Goal: Communication & Community: Answer question/provide support

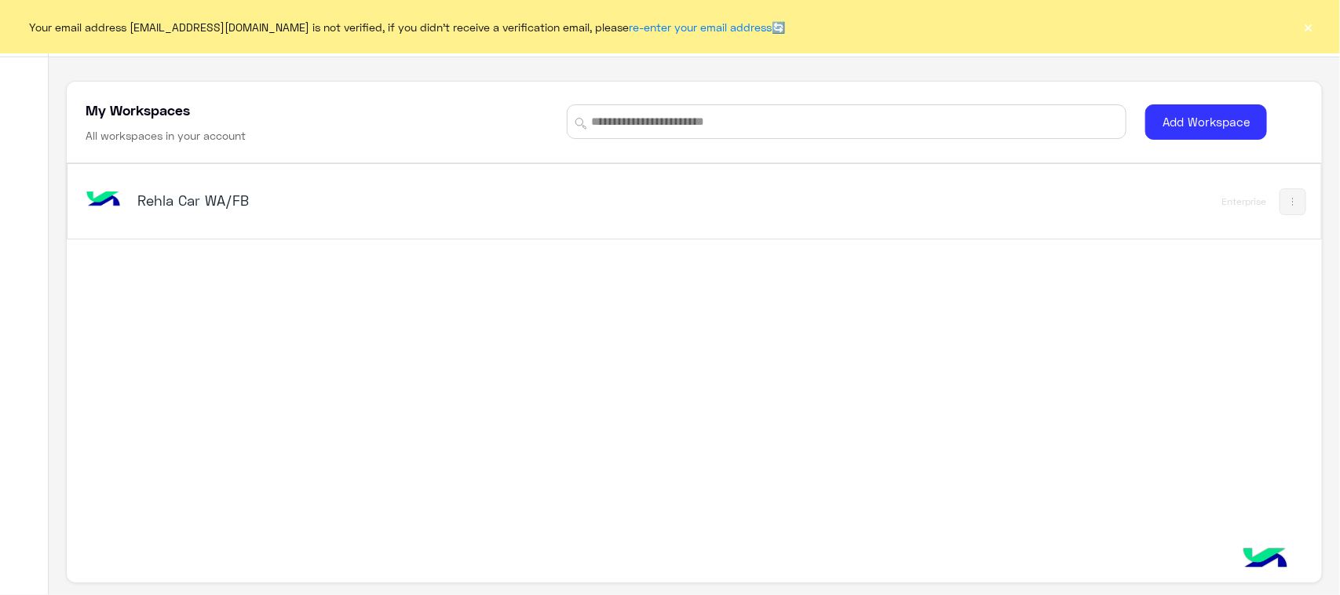
click at [257, 225] on div "Rehla Car WA/FB Enterprise" at bounding box center [694, 201] width 1253 height 75
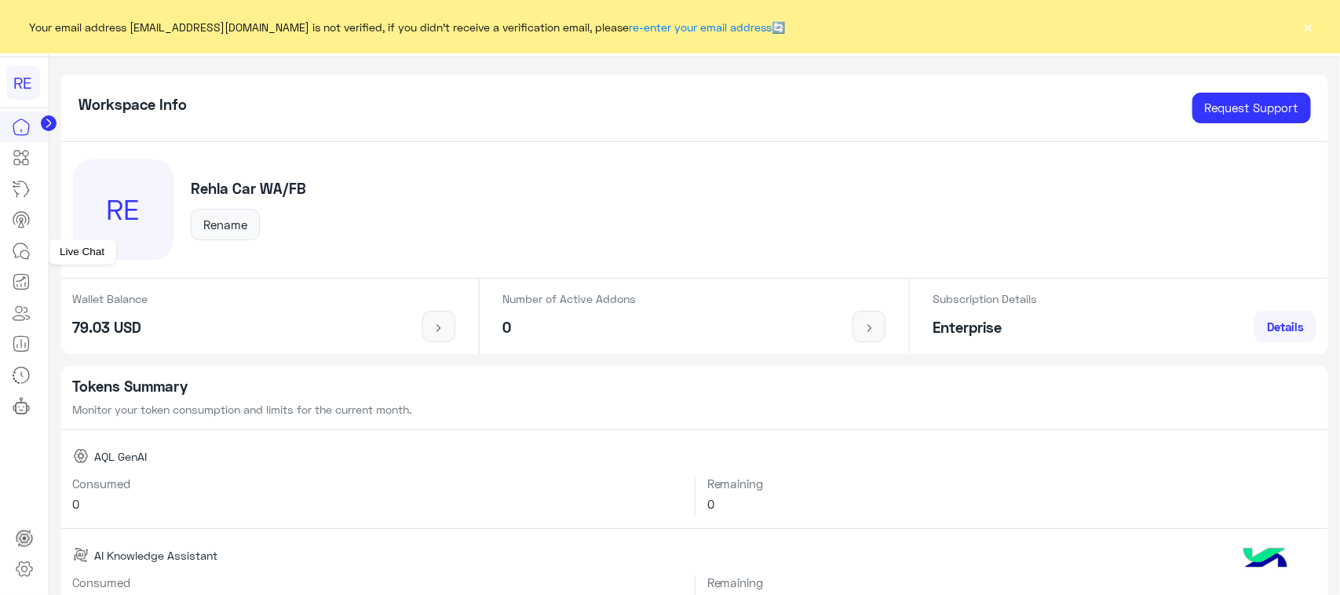
click at [12, 257] on icon at bounding box center [21, 251] width 19 height 19
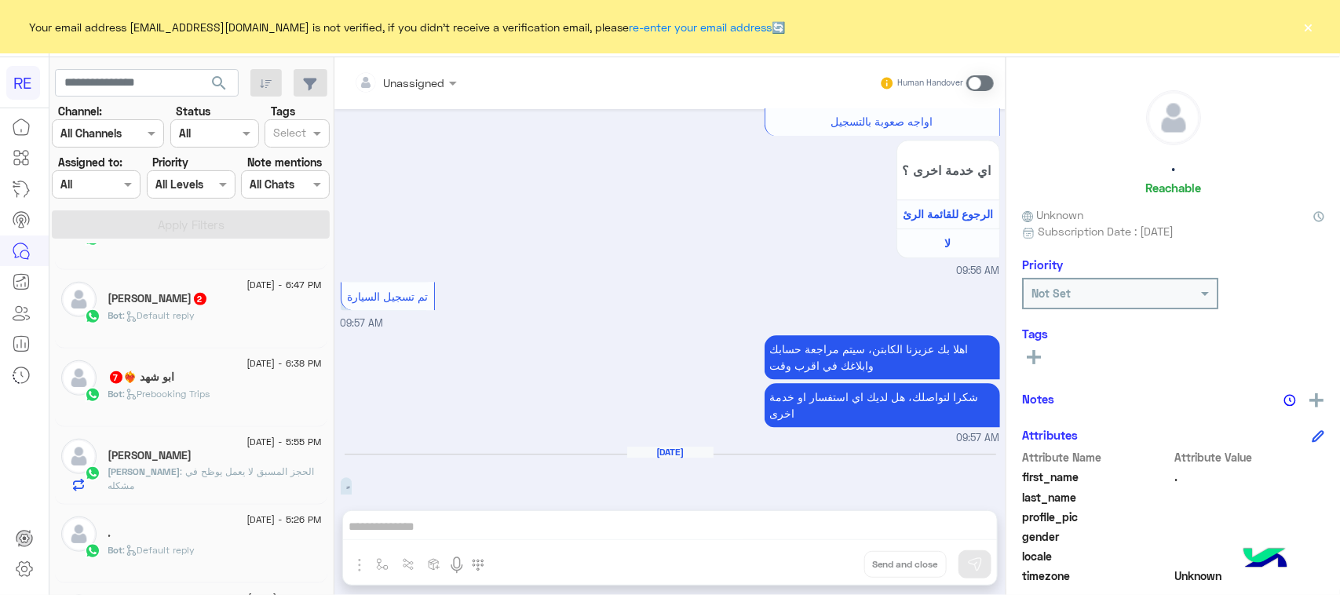
scroll to position [687, 0]
click at [210, 399] on p "Bot : Prebooking Trips" at bounding box center [159, 392] width 102 height 14
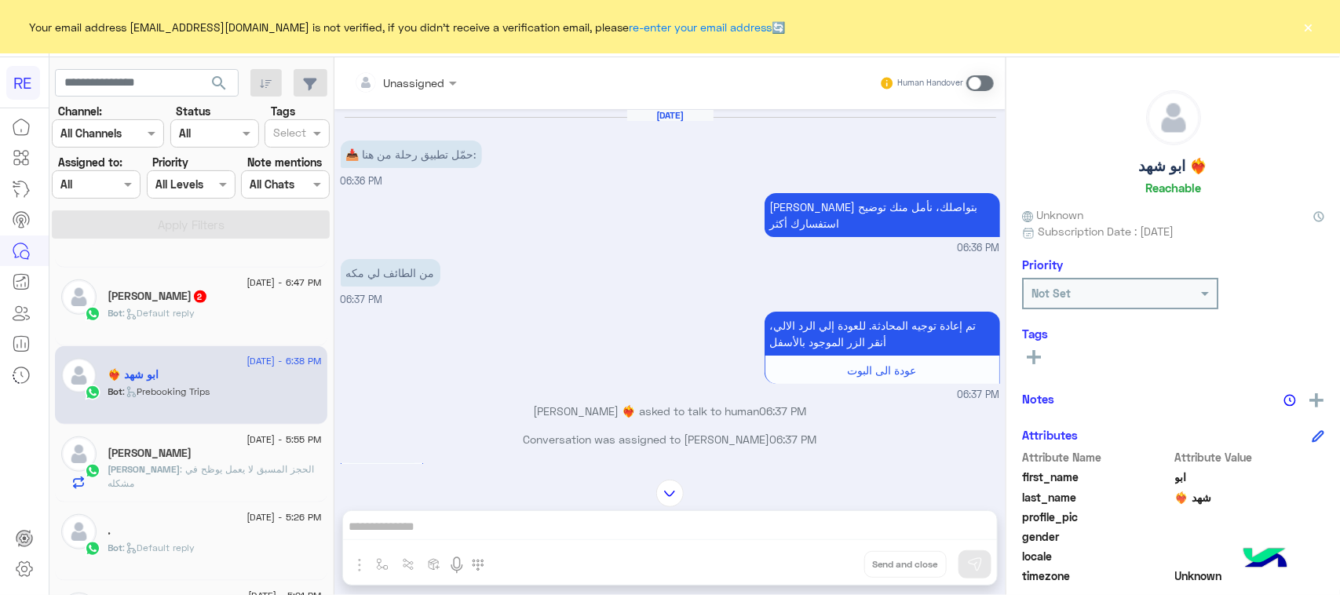
click at [980, 92] on div "Human Handover" at bounding box center [936, 83] width 115 height 28
click at [978, 82] on span at bounding box center [979, 83] width 27 height 16
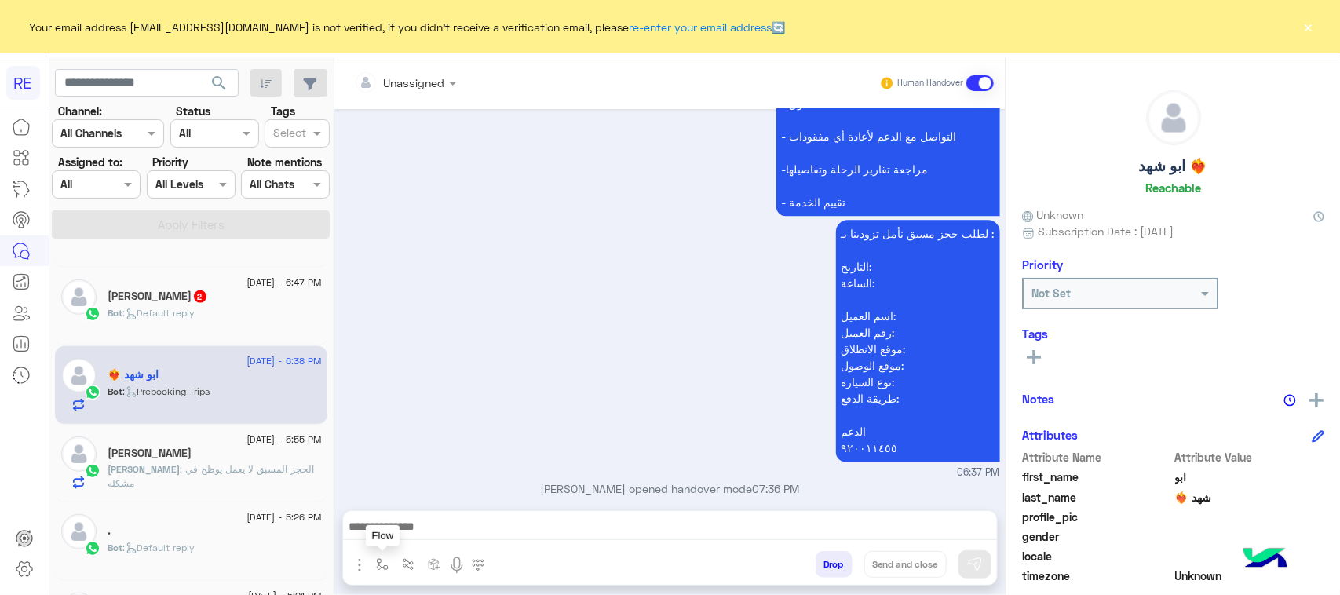
click at [379, 564] on img "button" at bounding box center [382, 564] width 13 height 13
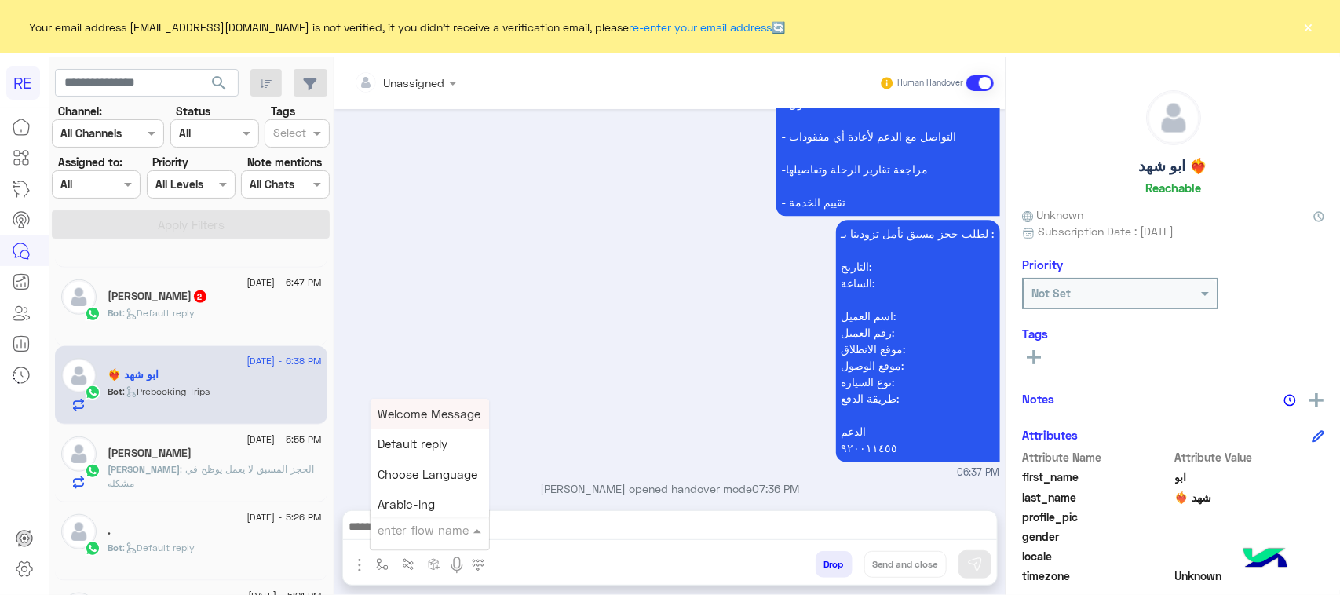
click at [400, 538] on div "enter flow name" at bounding box center [423, 530] width 91 height 18
type input "*"
type input "**"
click at [438, 420] on span "طريقة الحجز المسبق" at bounding box center [431, 414] width 107 height 14
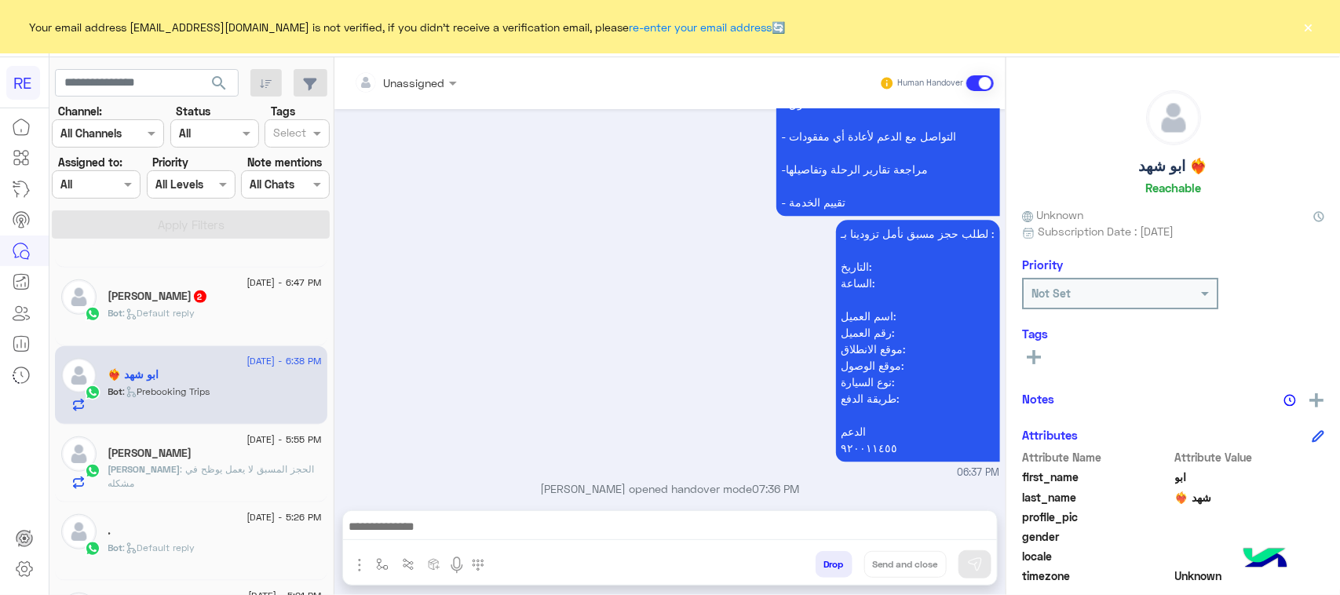
type textarea "**********"
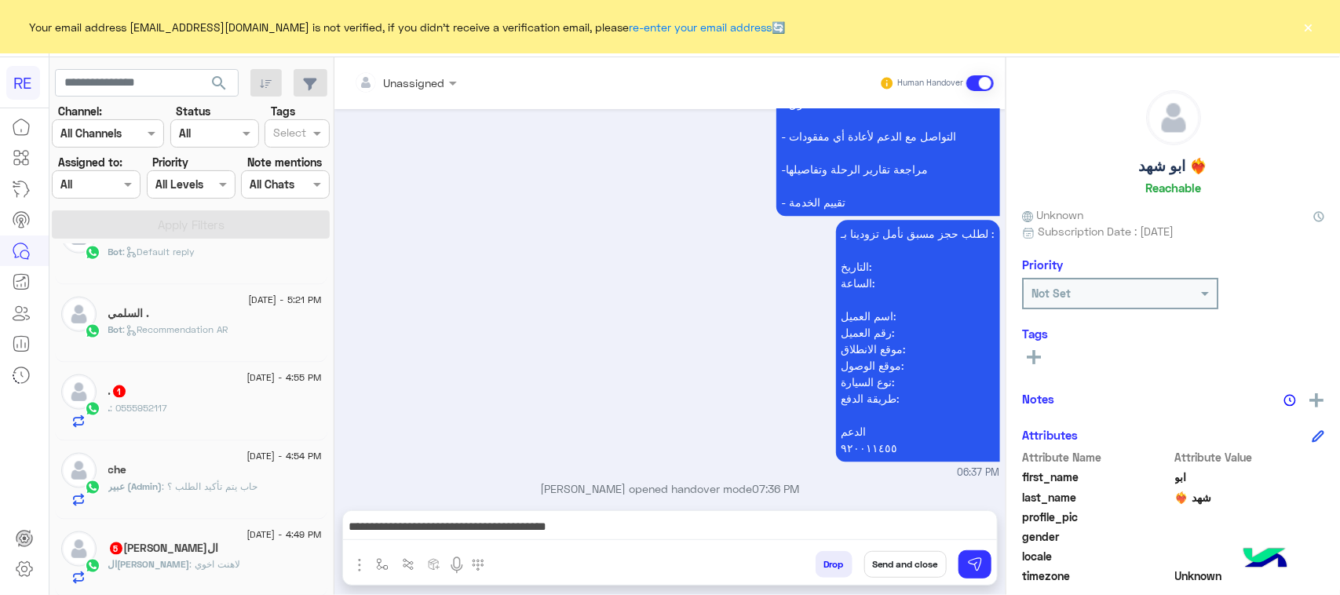
scroll to position [1079, 0]
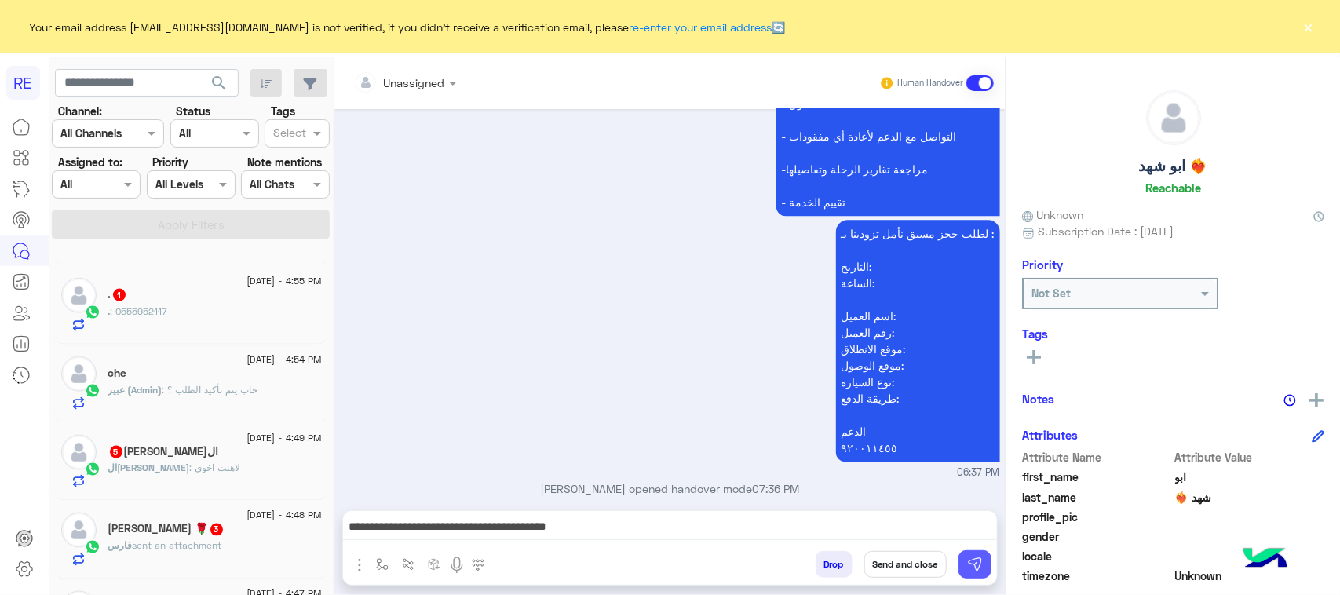
click at [978, 575] on button at bounding box center [974, 564] width 33 height 28
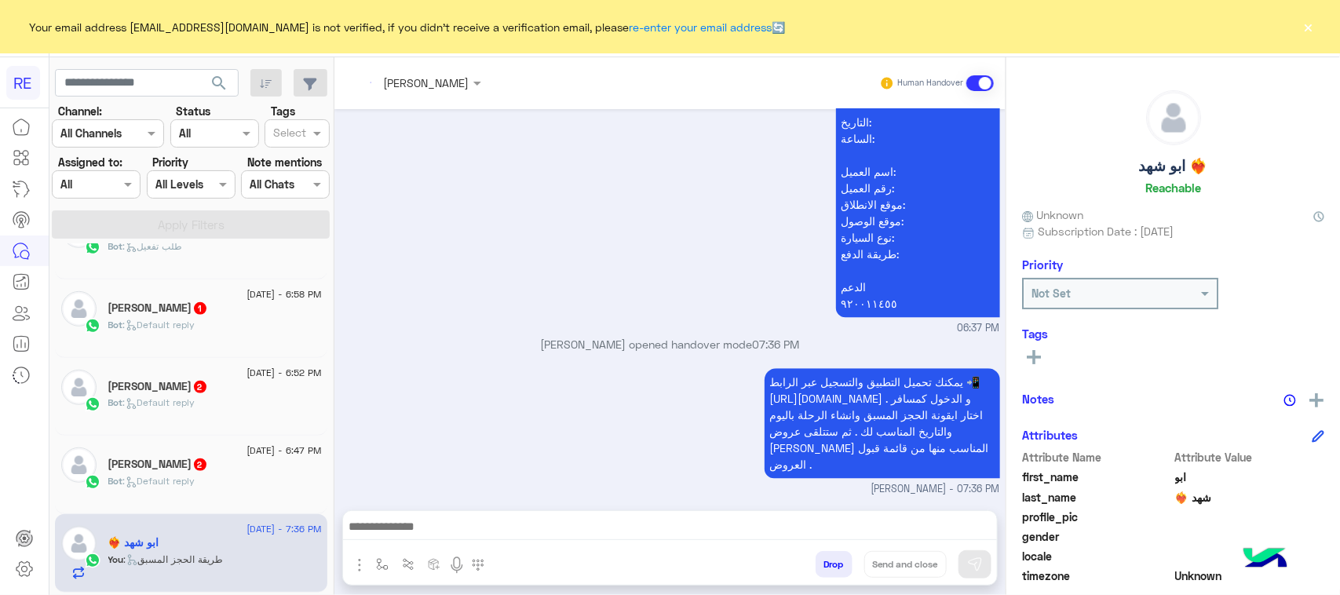
scroll to position [491, 0]
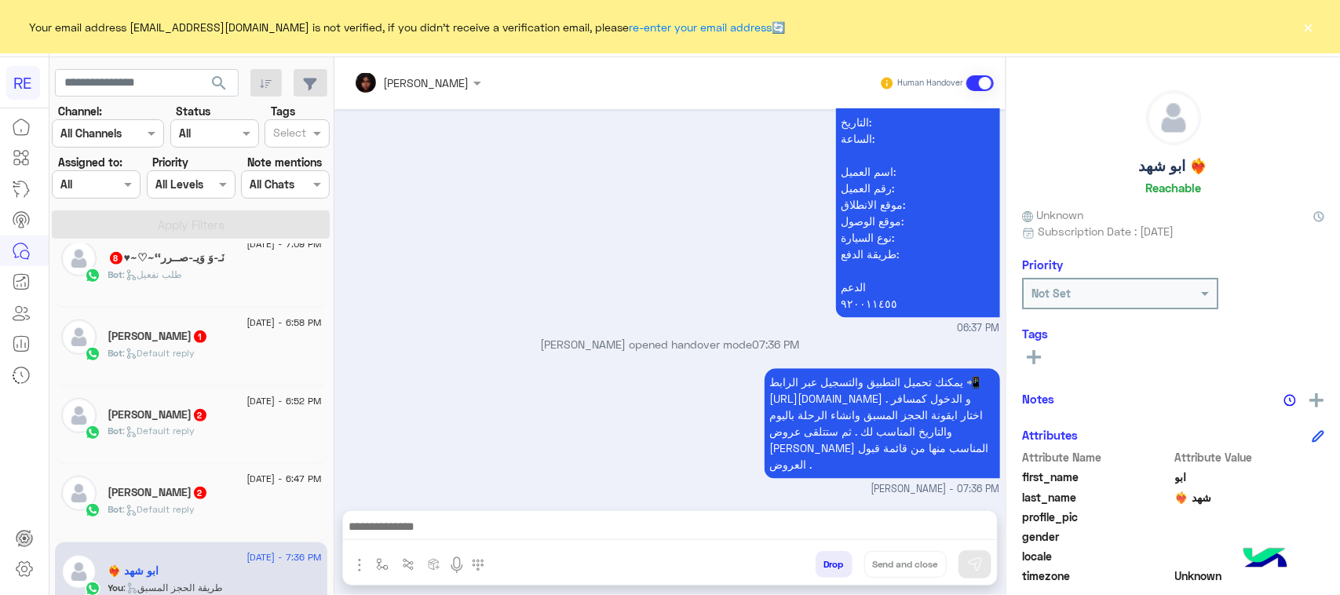
click at [233, 497] on div "حسين 2" at bounding box center [215, 494] width 214 height 16
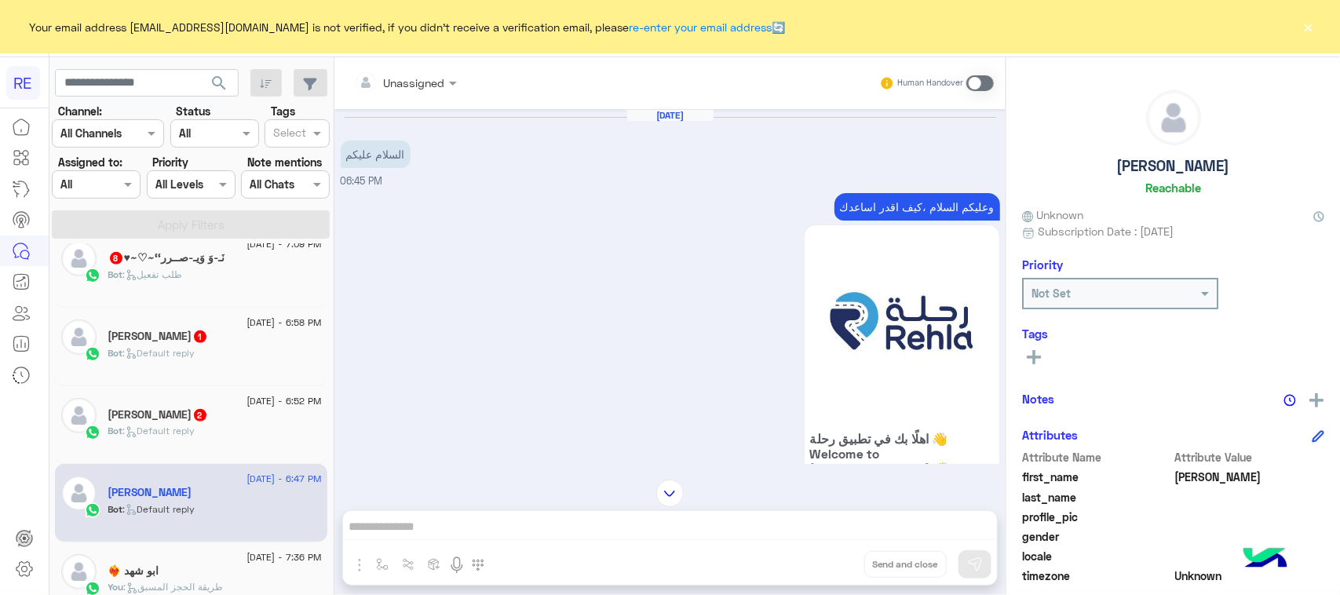
click at [991, 75] on span at bounding box center [979, 83] width 27 height 16
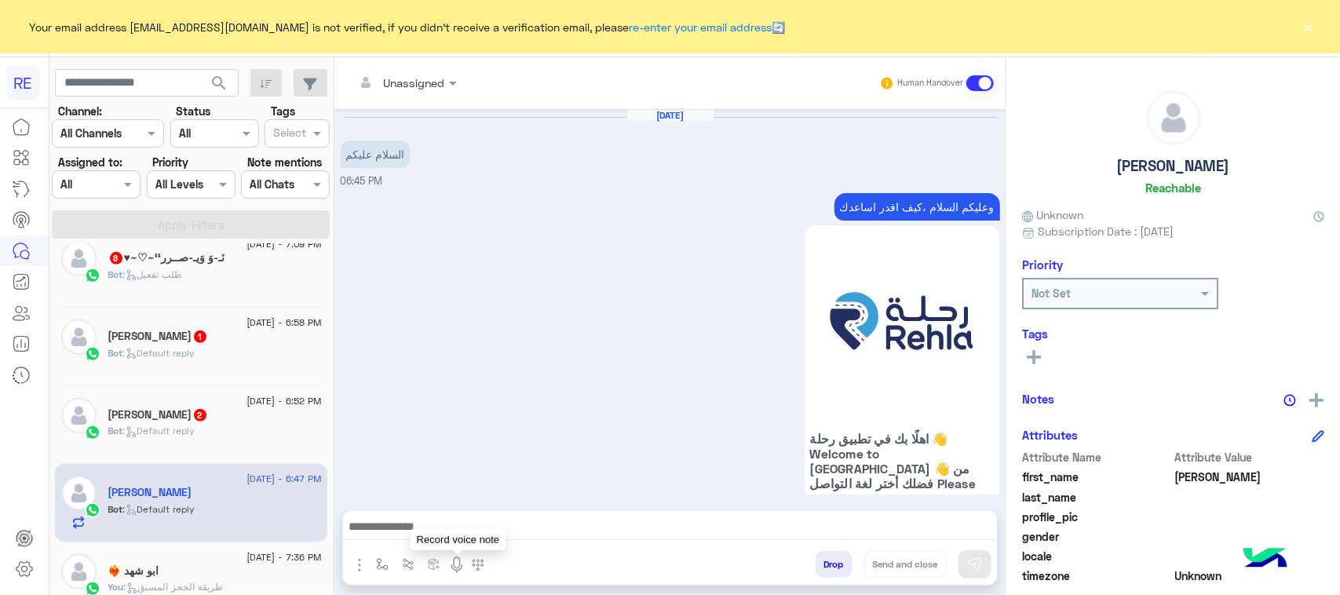
scroll to position [242, 0]
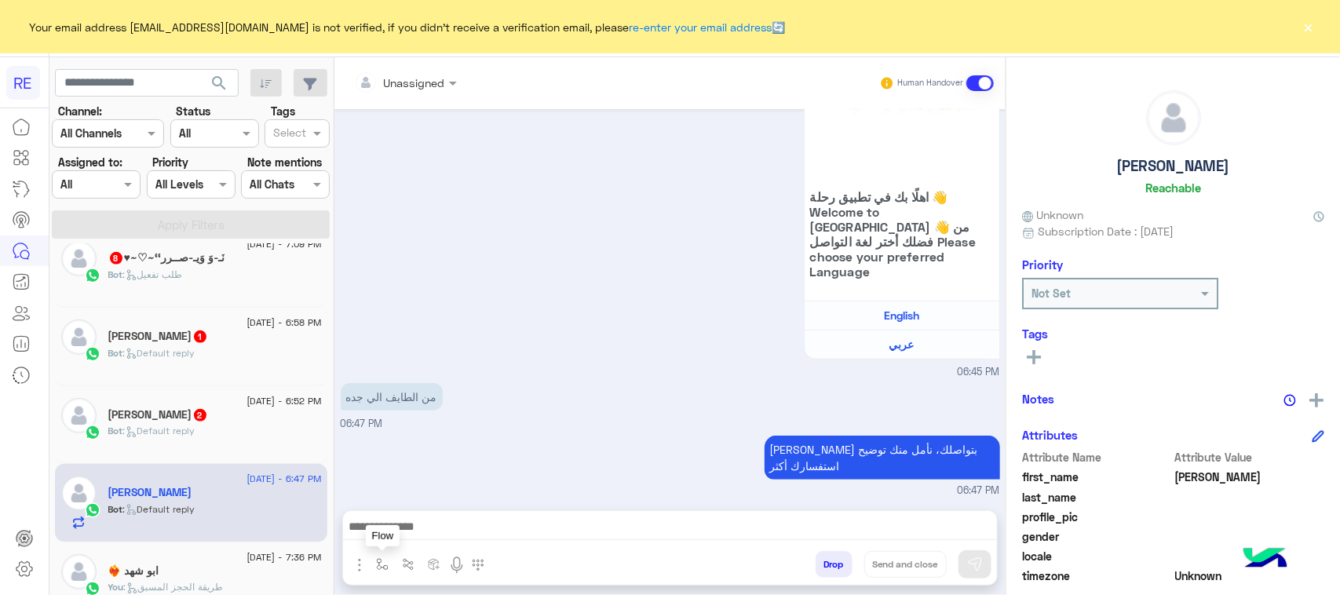
click at [382, 558] on img "button" at bounding box center [382, 564] width 13 height 13
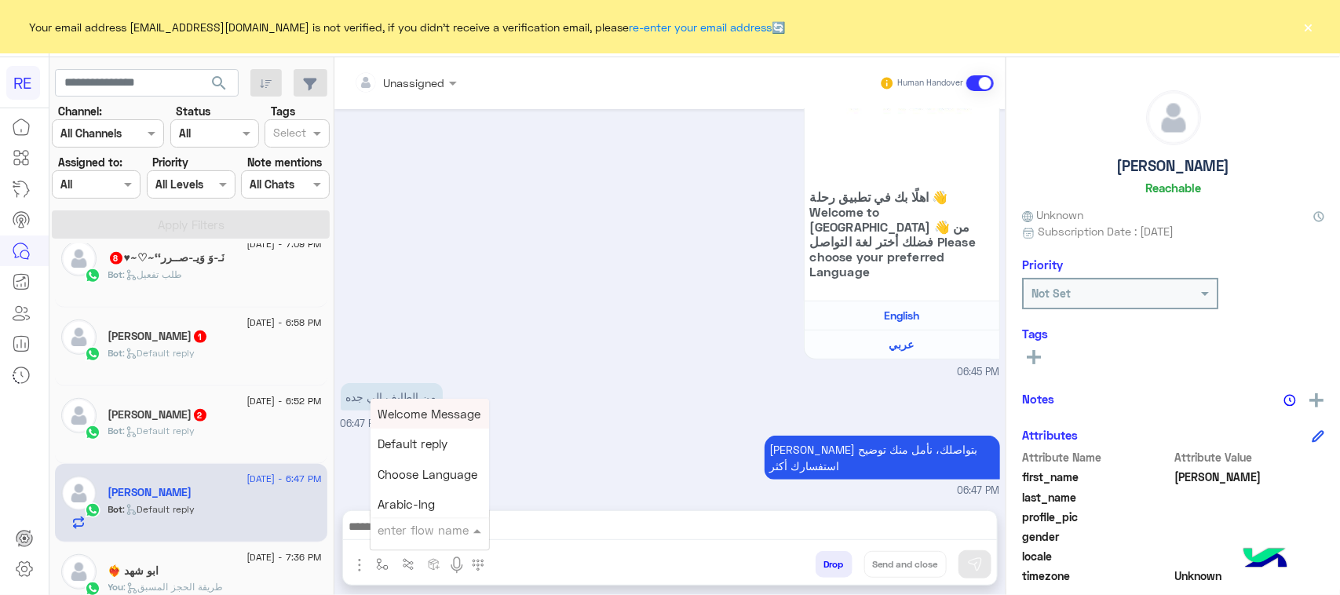
click at [418, 522] on input "text" at bounding box center [410, 530] width 64 height 18
type input "**"
click at [424, 414] on span "طريقة الحجز المسبق" at bounding box center [431, 414] width 107 height 14
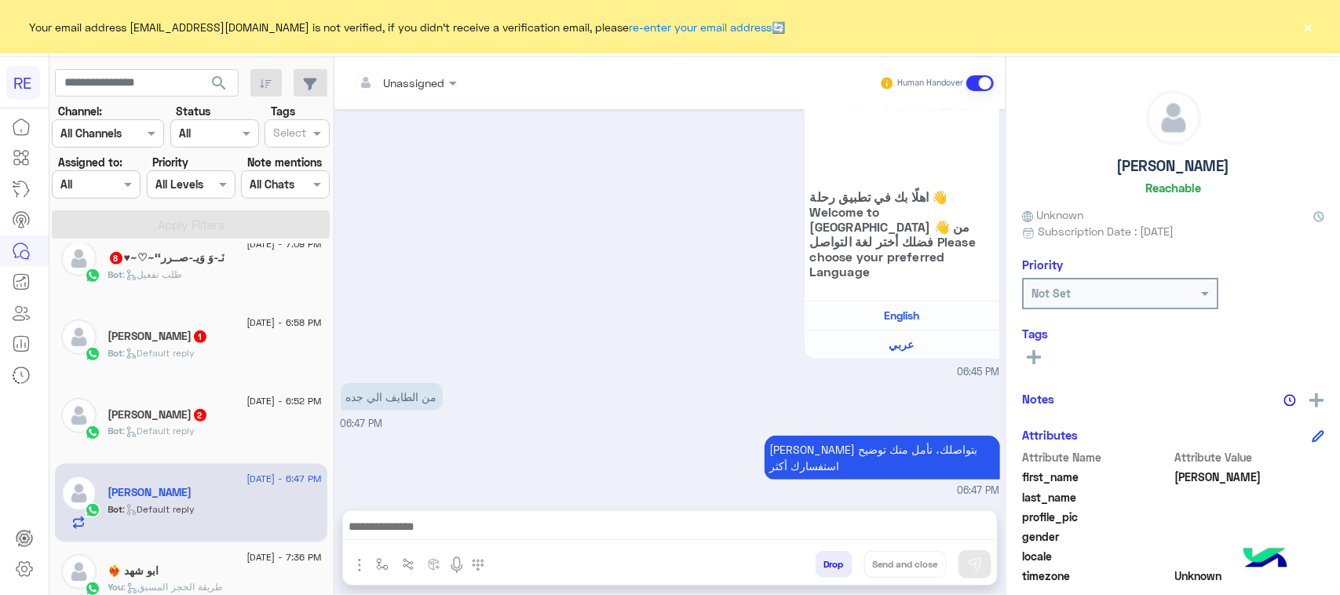
type textarea "**********"
click at [986, 559] on button at bounding box center [974, 564] width 33 height 28
click at [213, 451] on div "Bot : Default reply" at bounding box center [215, 437] width 214 height 27
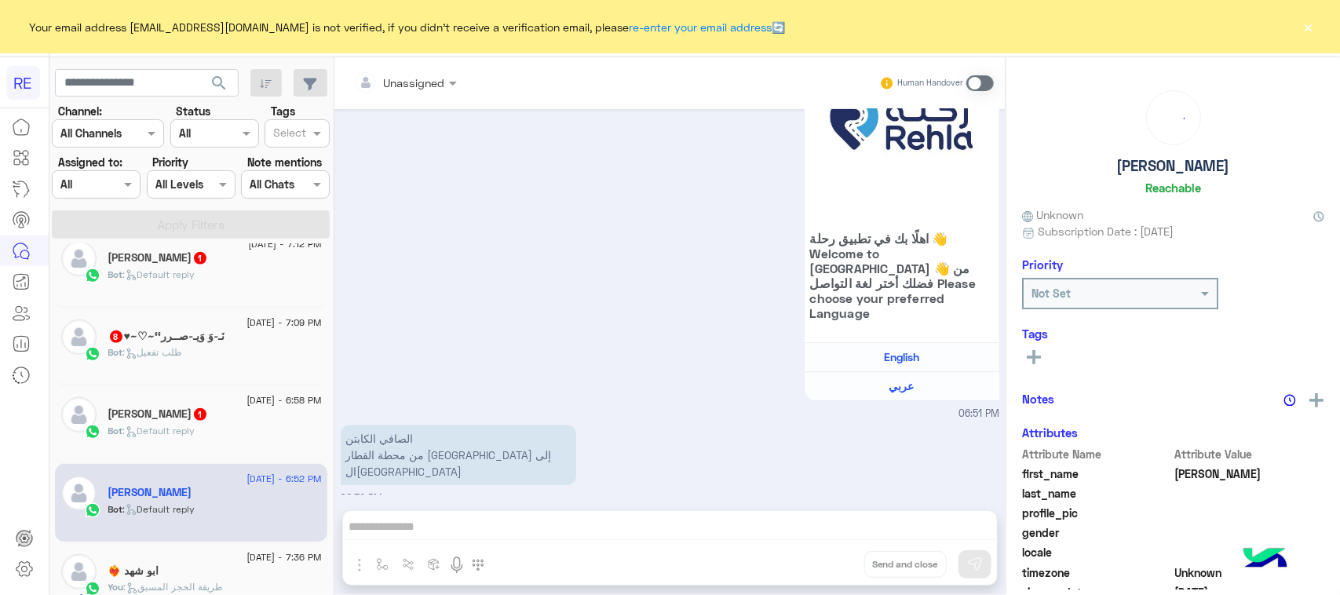
scroll to position [488, 0]
click at [430, 425] on p "الصافي الكابتن من محطة القطار [GEOGRAPHIC_DATA] إلى ال[GEOGRAPHIC_DATA]" at bounding box center [458, 455] width 235 height 60
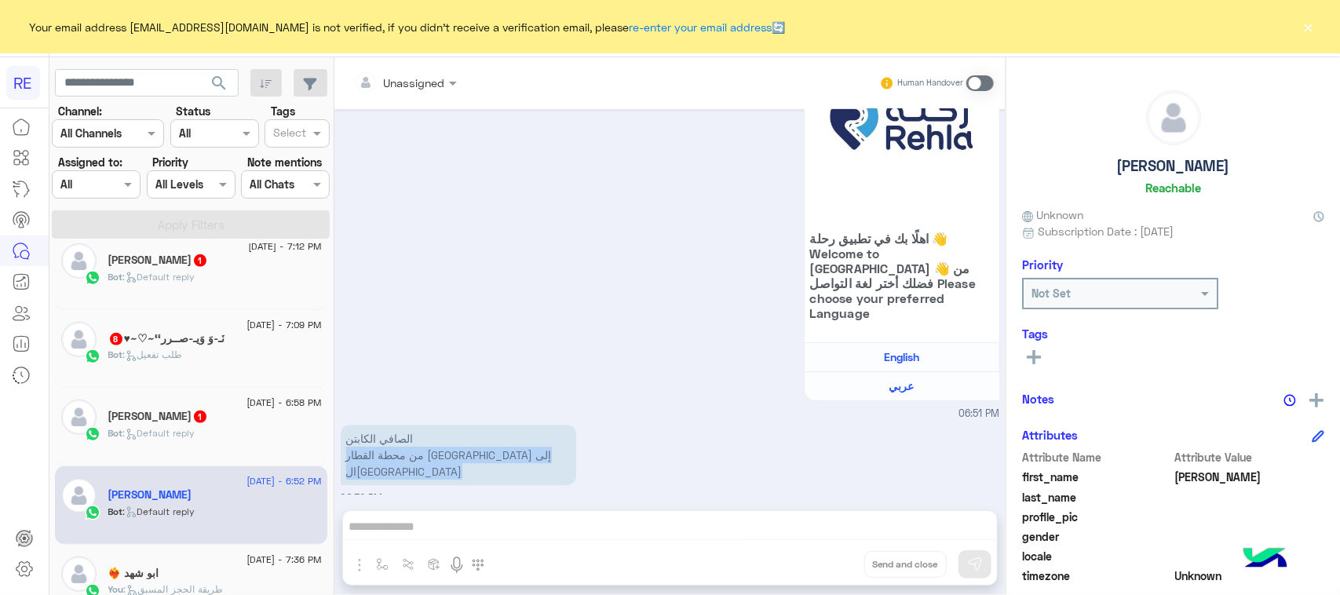
click at [430, 425] on p "الصافي الكابتن من محطة القطار [GEOGRAPHIC_DATA] إلى ال[GEOGRAPHIC_DATA]" at bounding box center [458, 455] width 235 height 60
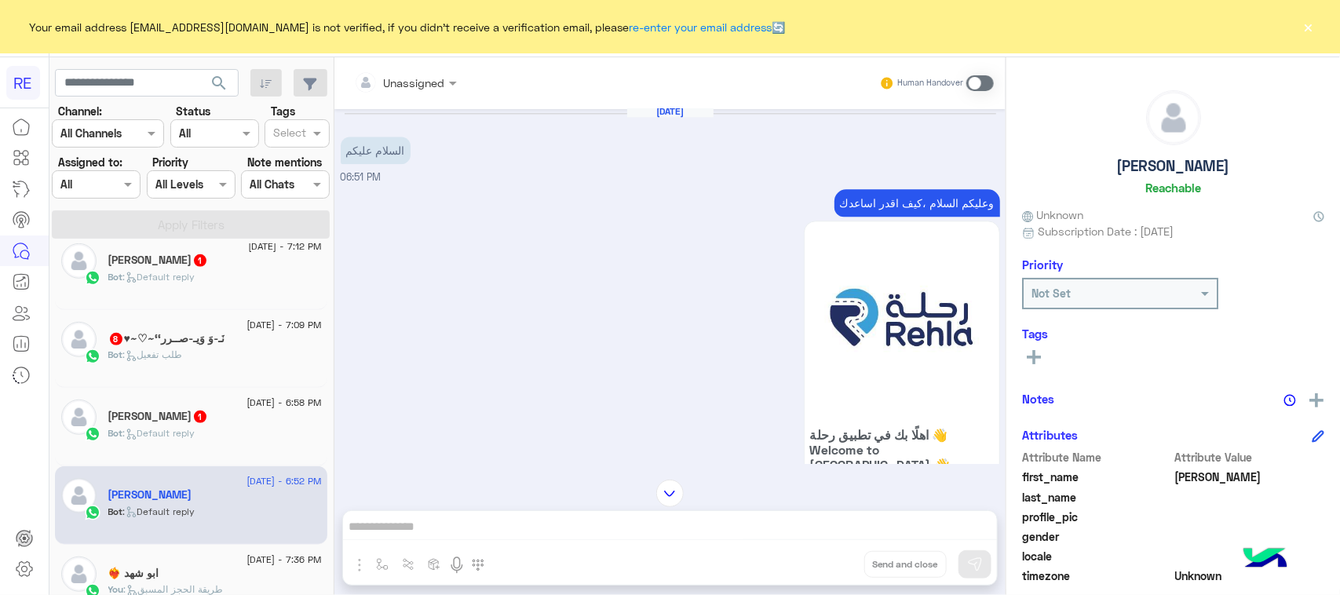
scroll to position [1984, 0]
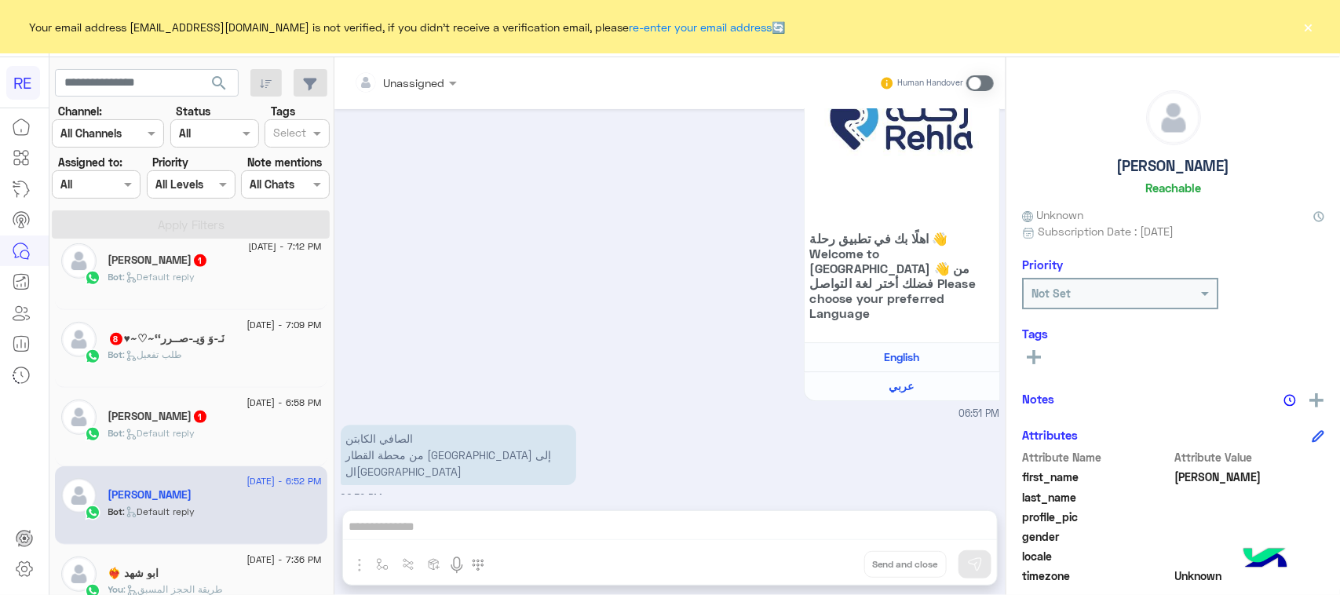
click at [978, 84] on span at bounding box center [979, 83] width 27 height 16
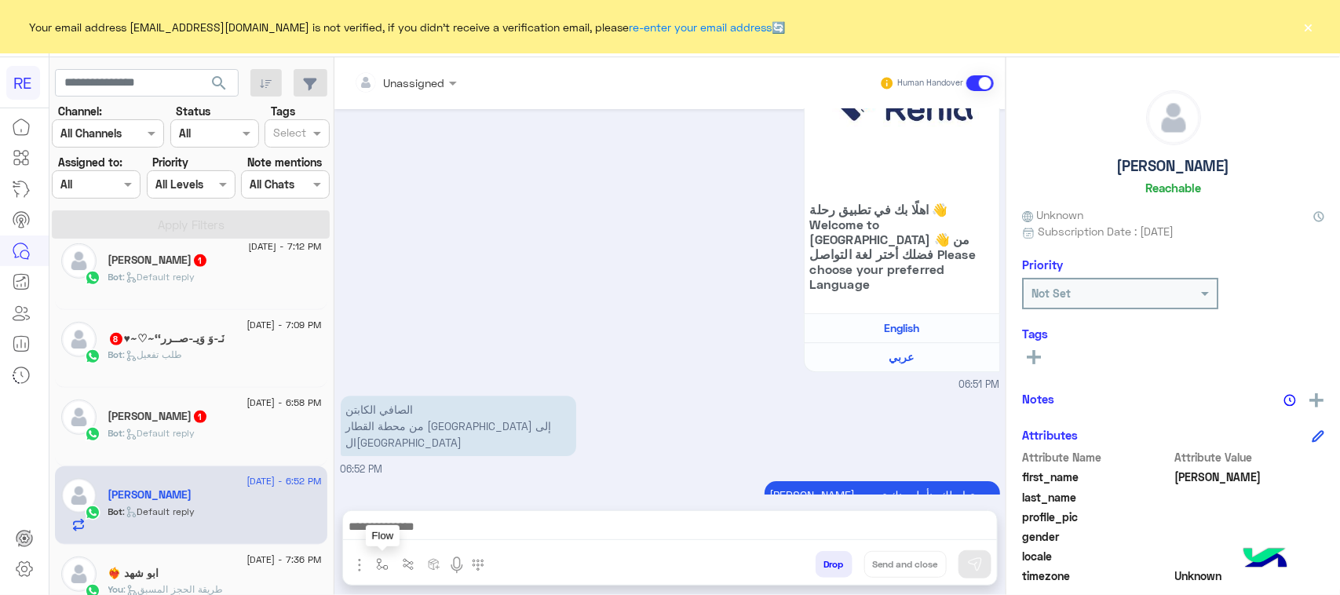
click at [378, 567] on img "button" at bounding box center [382, 564] width 13 height 13
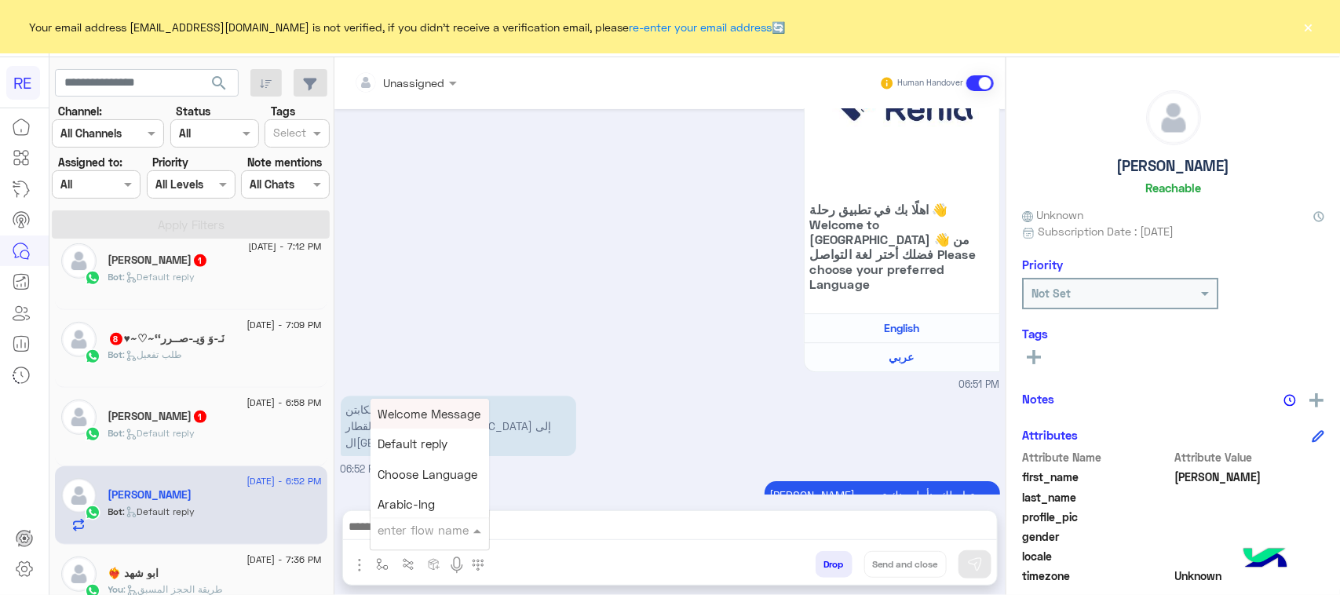
click at [401, 531] on input "text" at bounding box center [410, 530] width 64 height 18
type input "***"
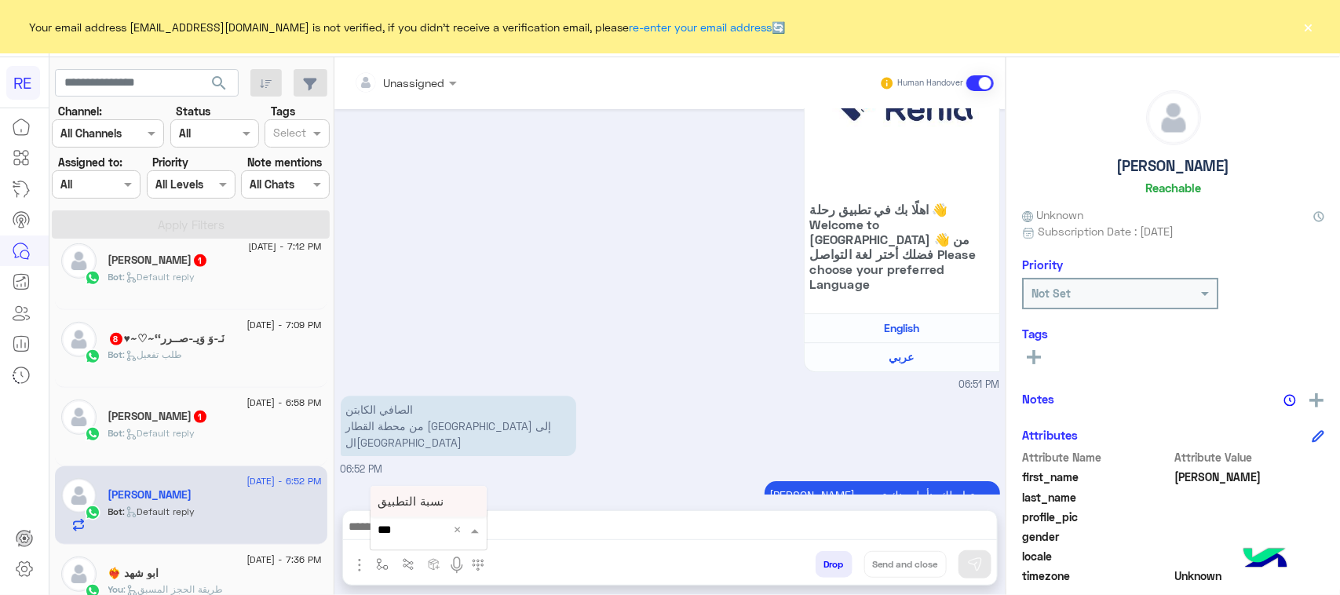
click at [417, 495] on span "نسبة التطبيق" at bounding box center [411, 502] width 66 height 14
type textarea "**********"
click at [963, 570] on button at bounding box center [974, 564] width 33 height 28
click at [186, 426] on div "[PERSON_NAME] 1" at bounding box center [215, 418] width 214 height 16
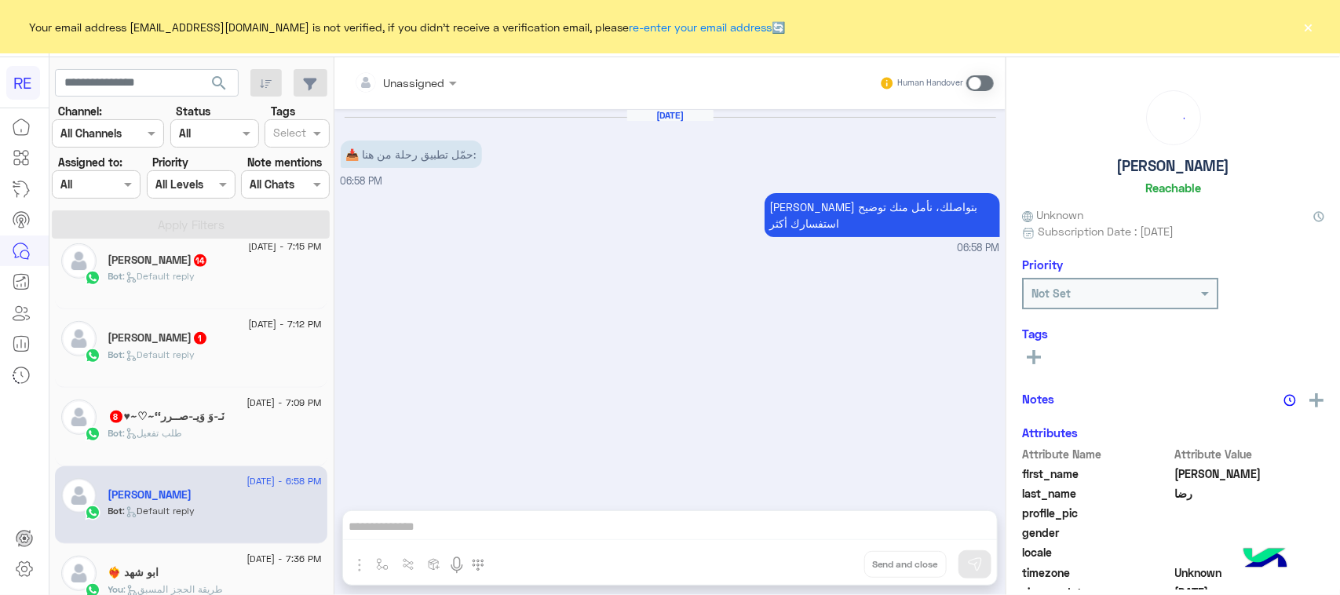
scroll to position [487, 0]
click at [970, 88] on span at bounding box center [979, 83] width 27 height 16
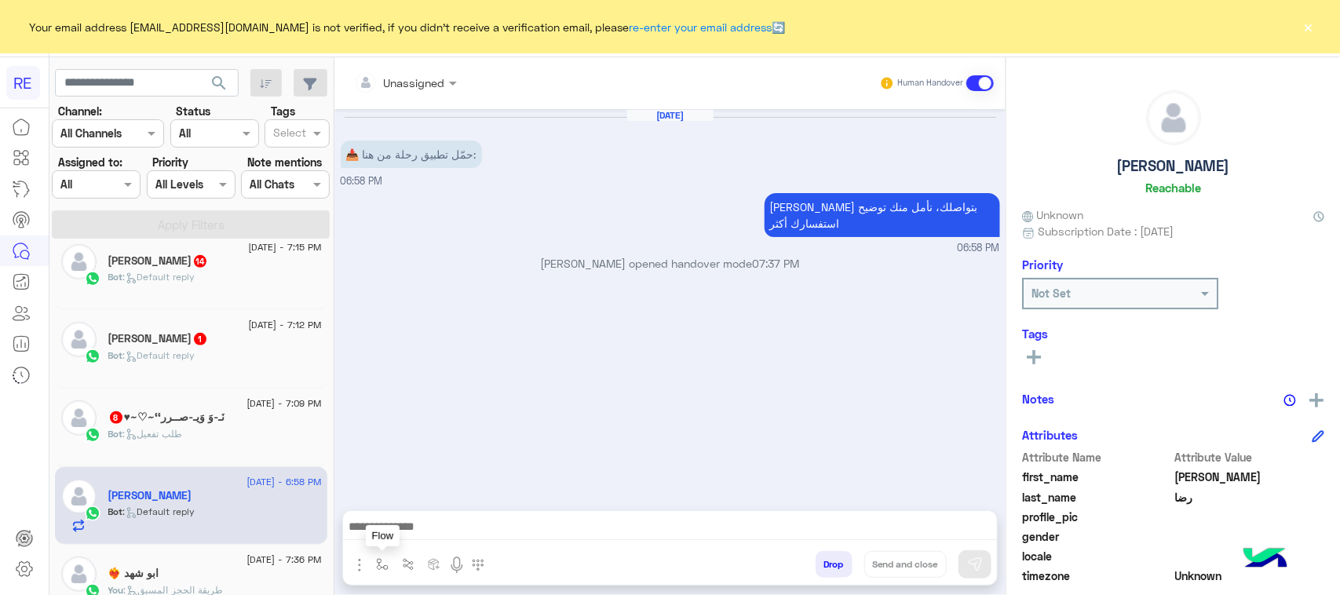
click at [387, 562] on img "button" at bounding box center [382, 564] width 13 height 13
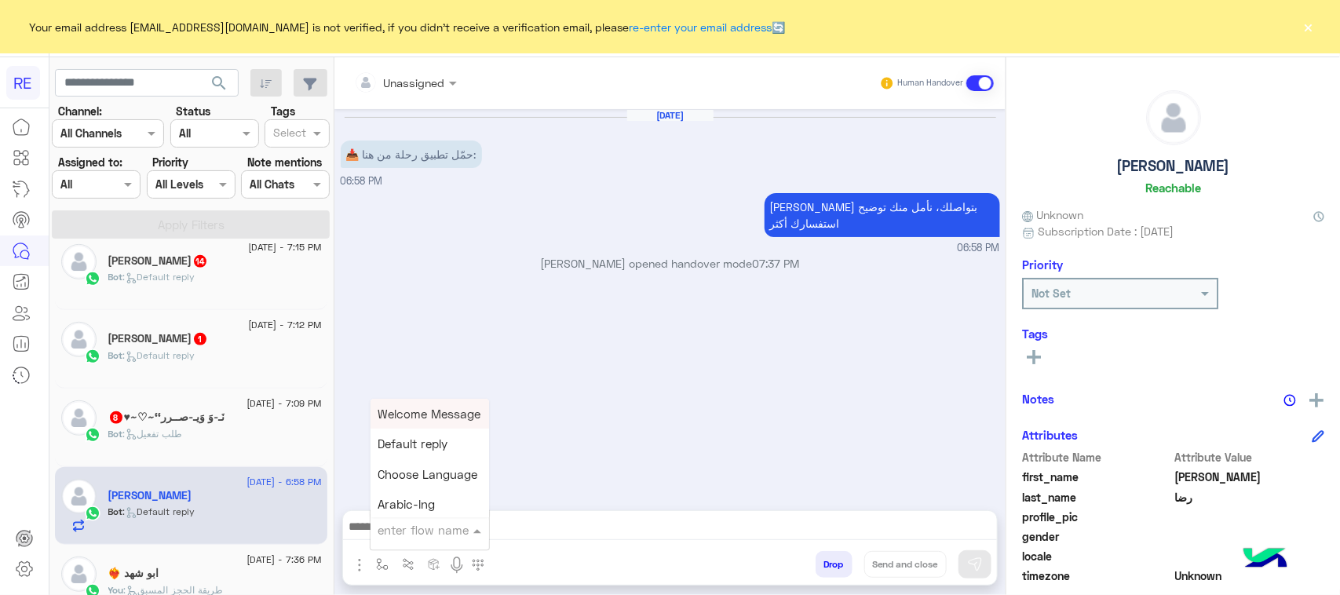
click at [417, 542] on div "enter flow name" at bounding box center [430, 530] width 119 height 28
type input "**"
click at [413, 409] on span "طريقة الحجز المسبق" at bounding box center [431, 414] width 107 height 14
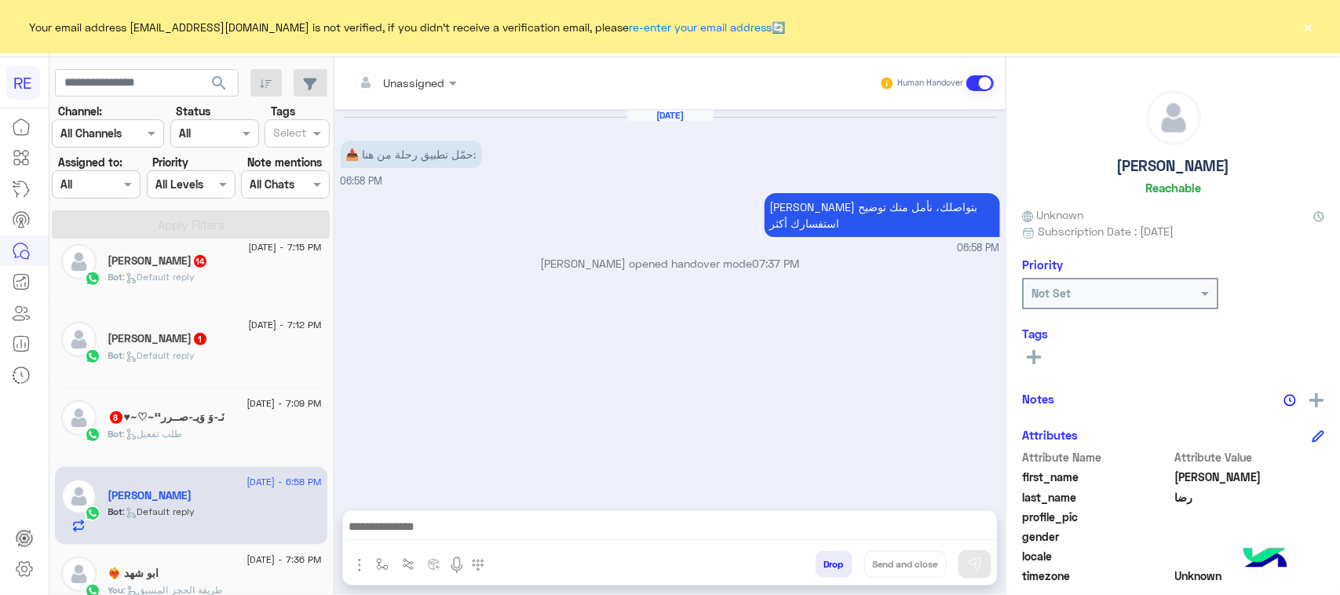
type textarea "**********"
click at [962, 575] on button at bounding box center [974, 564] width 33 height 28
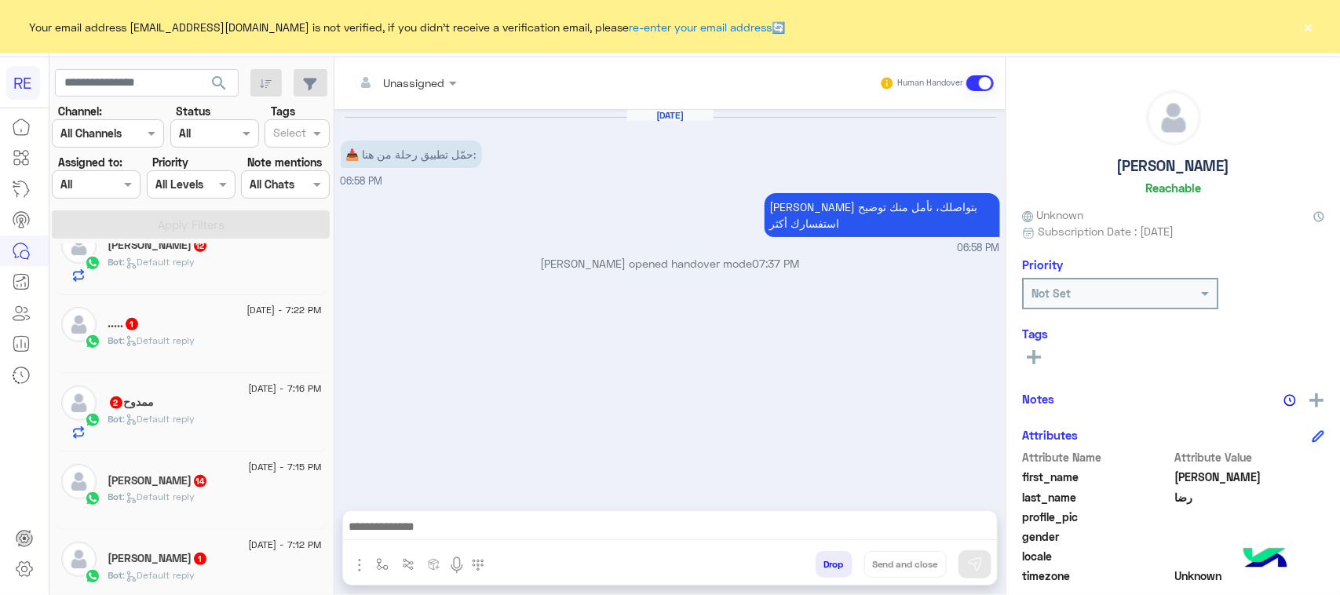
scroll to position [294, 0]
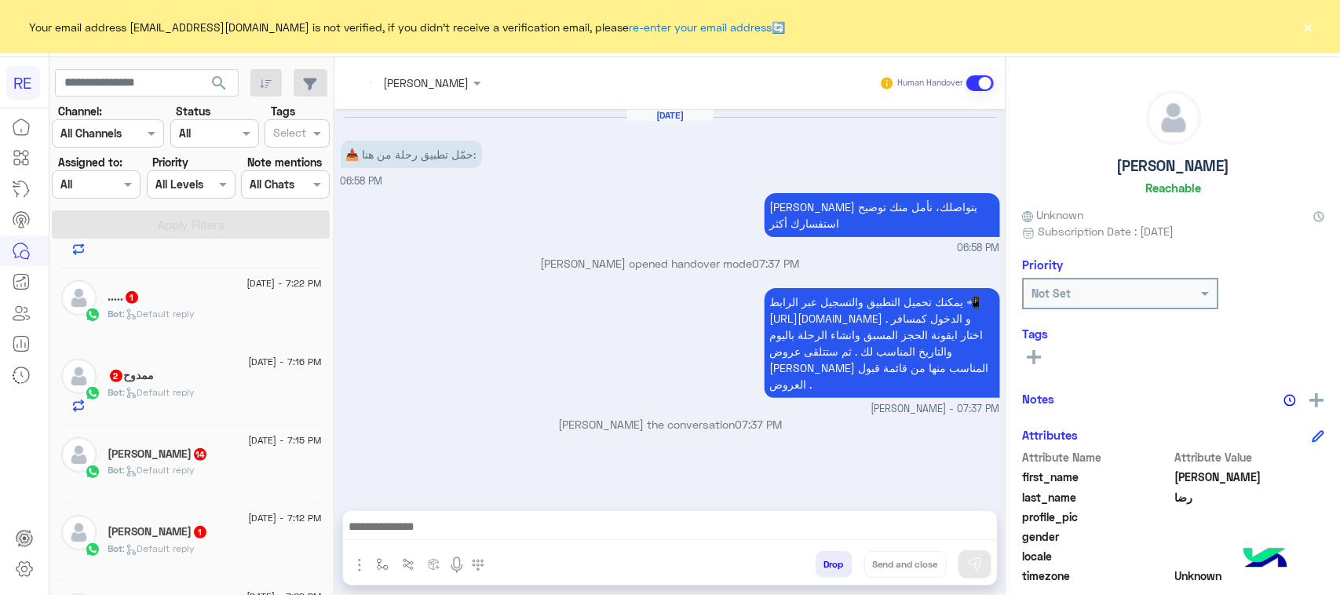
click at [232, 540] on div "[PERSON_NAME] 1" at bounding box center [215, 533] width 214 height 16
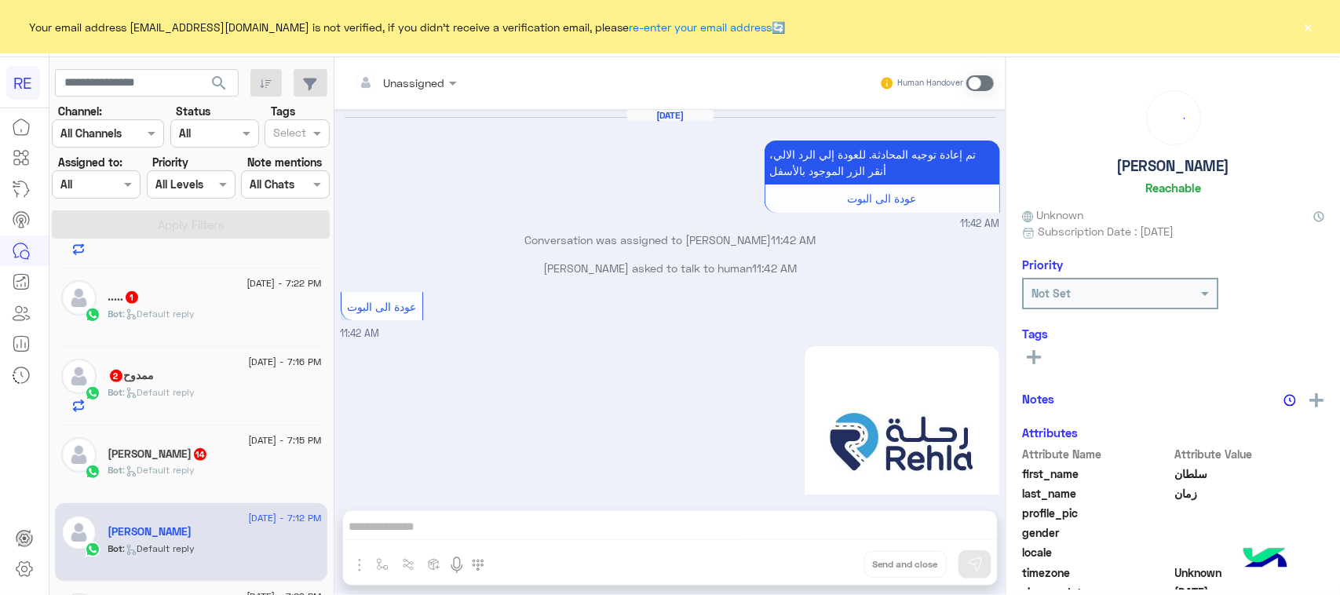
scroll to position [1888, 0]
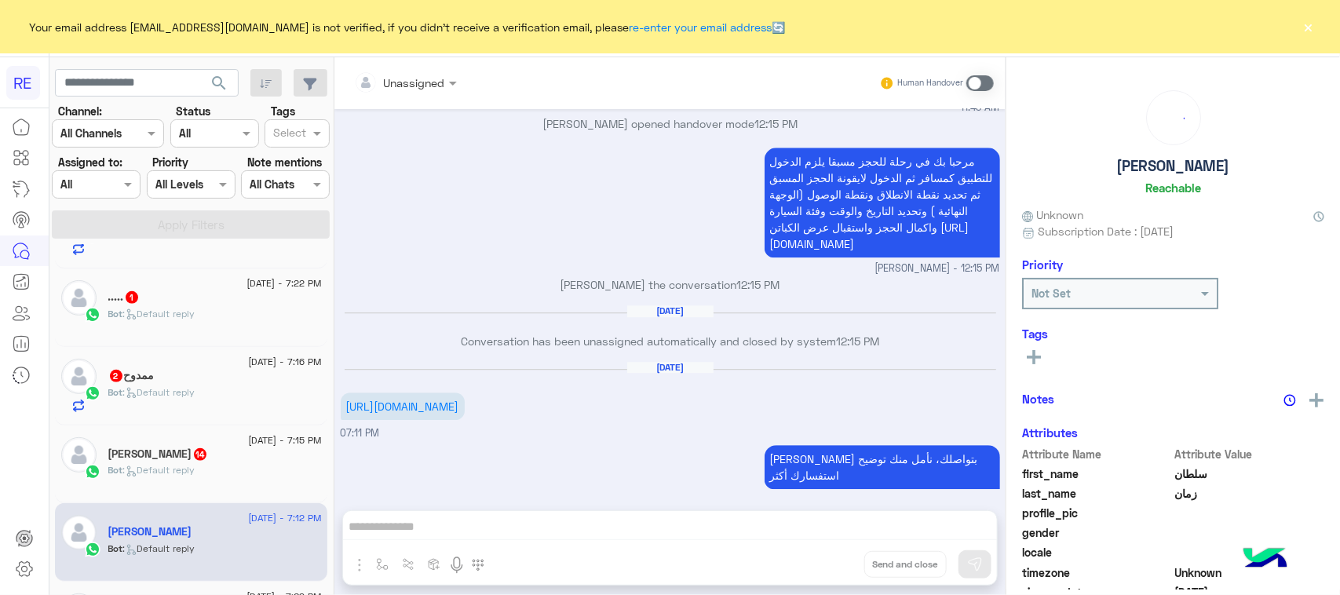
click at [166, 485] on div "Bot : Default reply" at bounding box center [215, 476] width 214 height 27
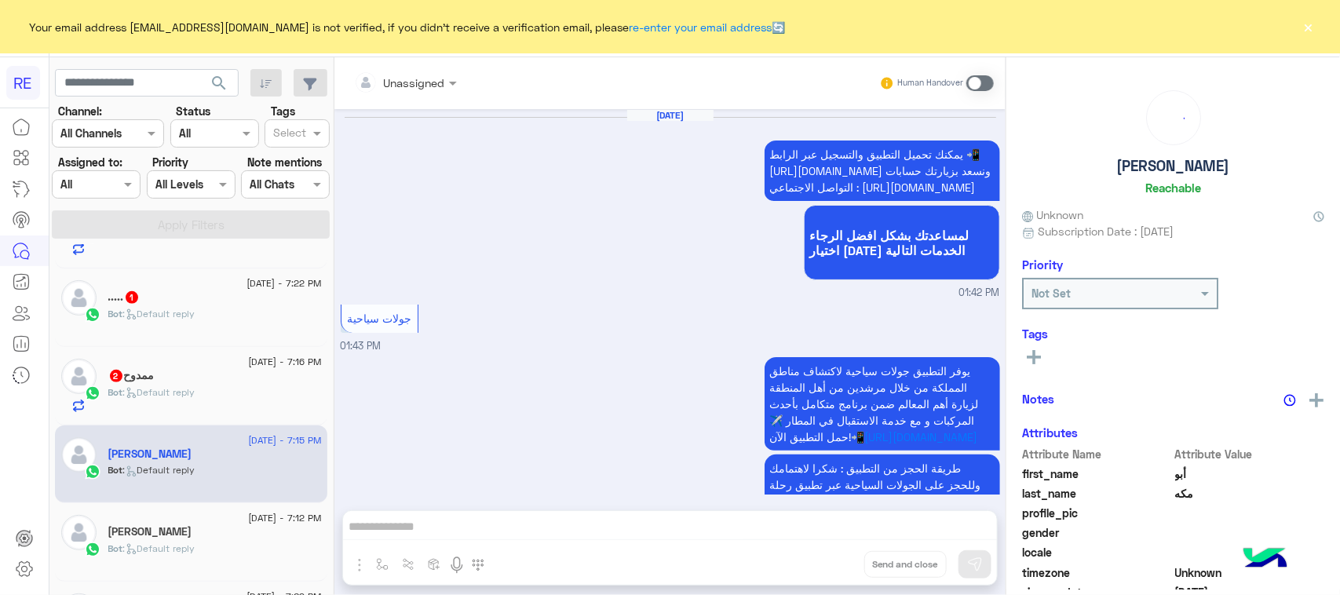
scroll to position [1829, 0]
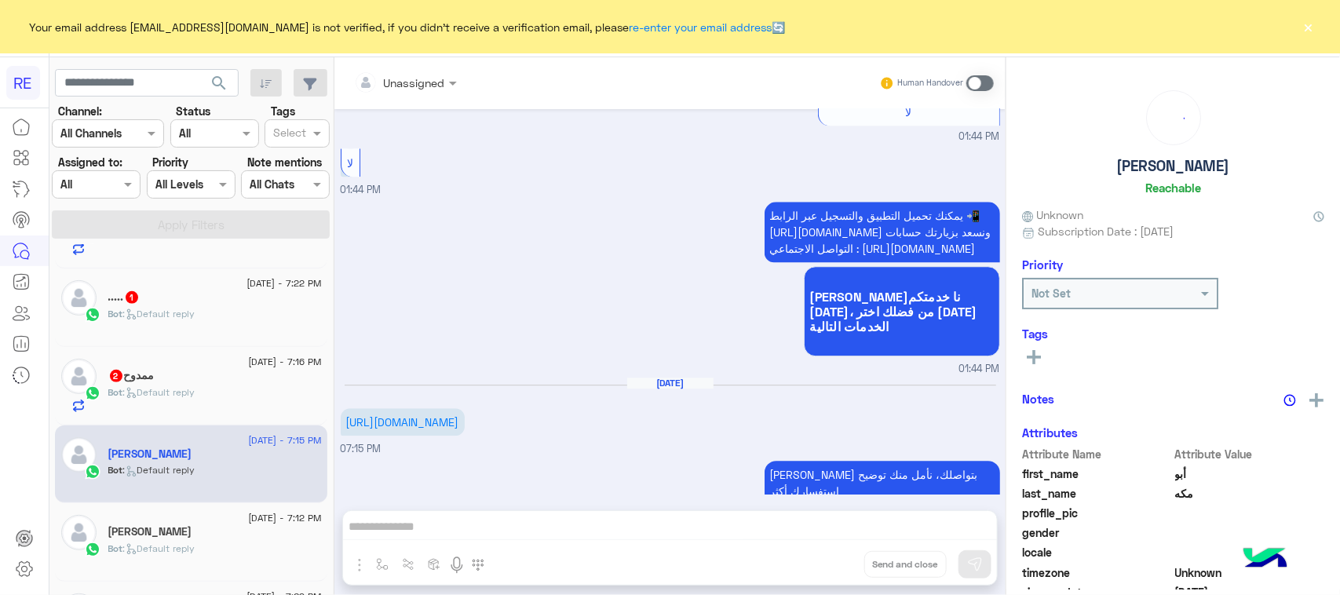
click at [181, 411] on div "Bot : Default reply" at bounding box center [215, 398] width 214 height 27
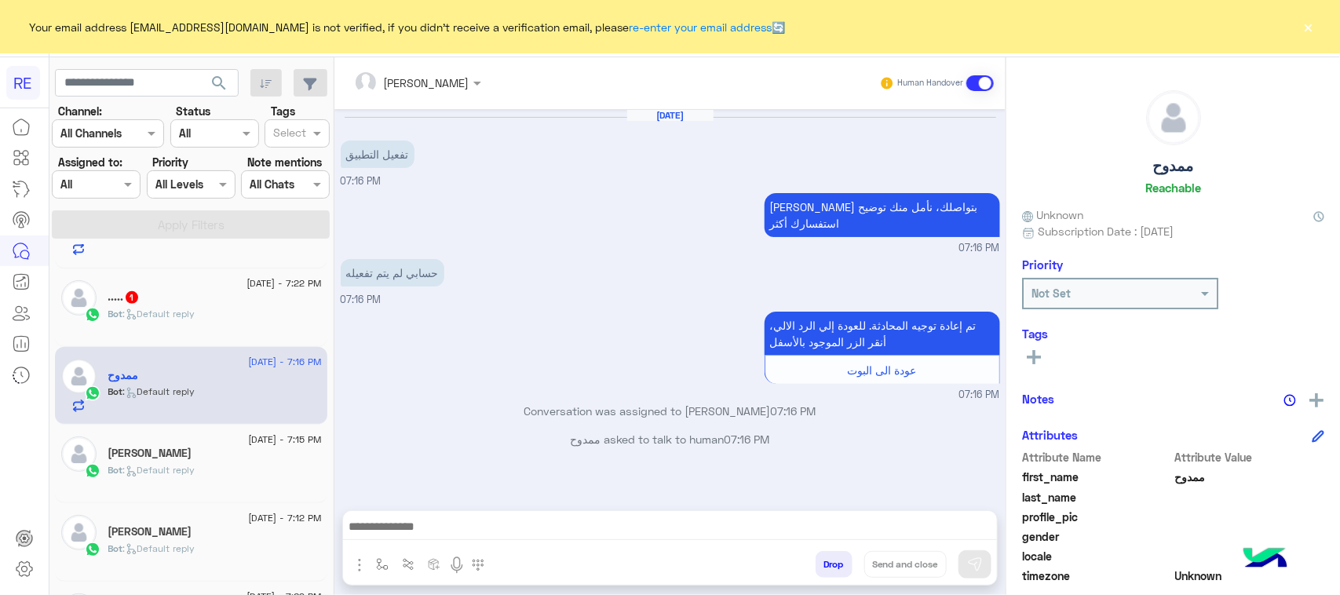
click at [581, 512] on div "[PERSON_NAME] Human Handover [DATE] تفعيل التطبيق 07:16 PM [PERSON_NAME] بتواصل…" at bounding box center [669, 329] width 671 height 544
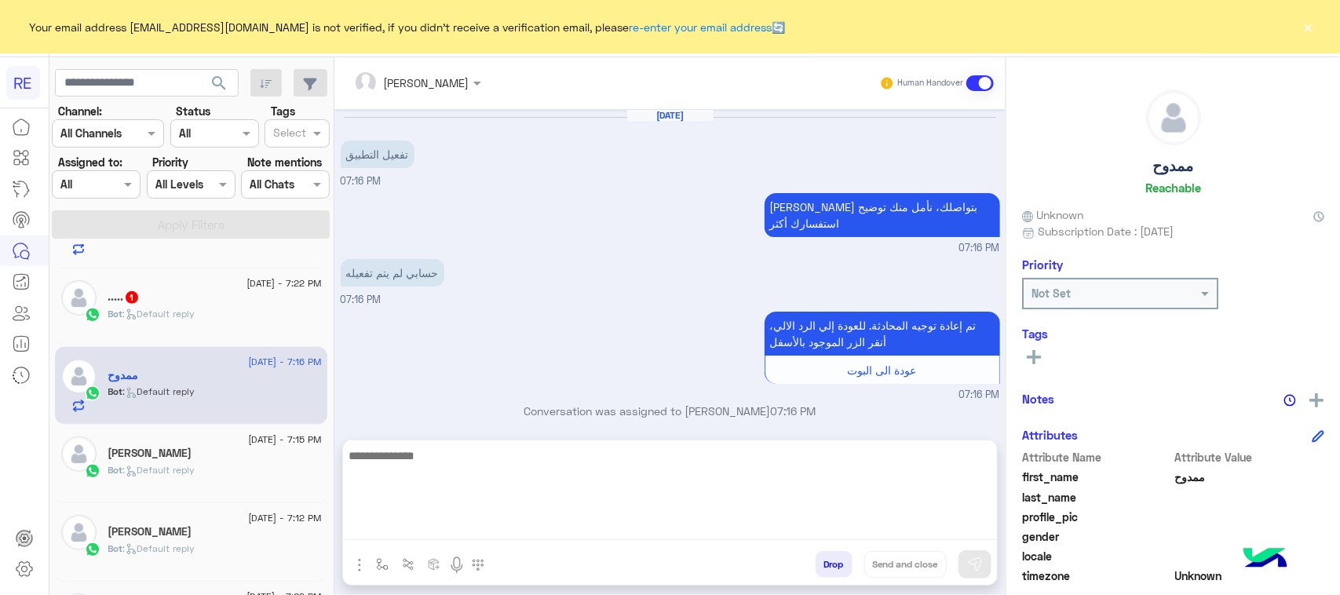
click at [590, 523] on textarea at bounding box center [670, 493] width 654 height 94
type textarea "**********"
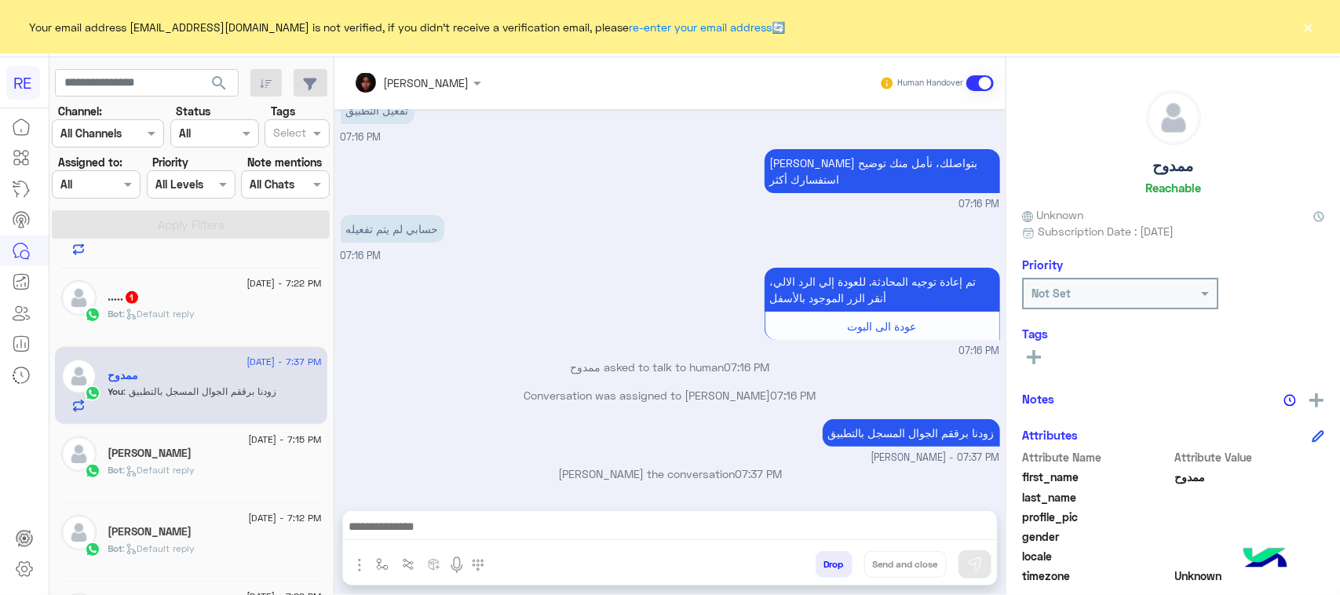
scroll to position [80, 0]
click at [192, 306] on div "..... 1" at bounding box center [215, 298] width 214 height 16
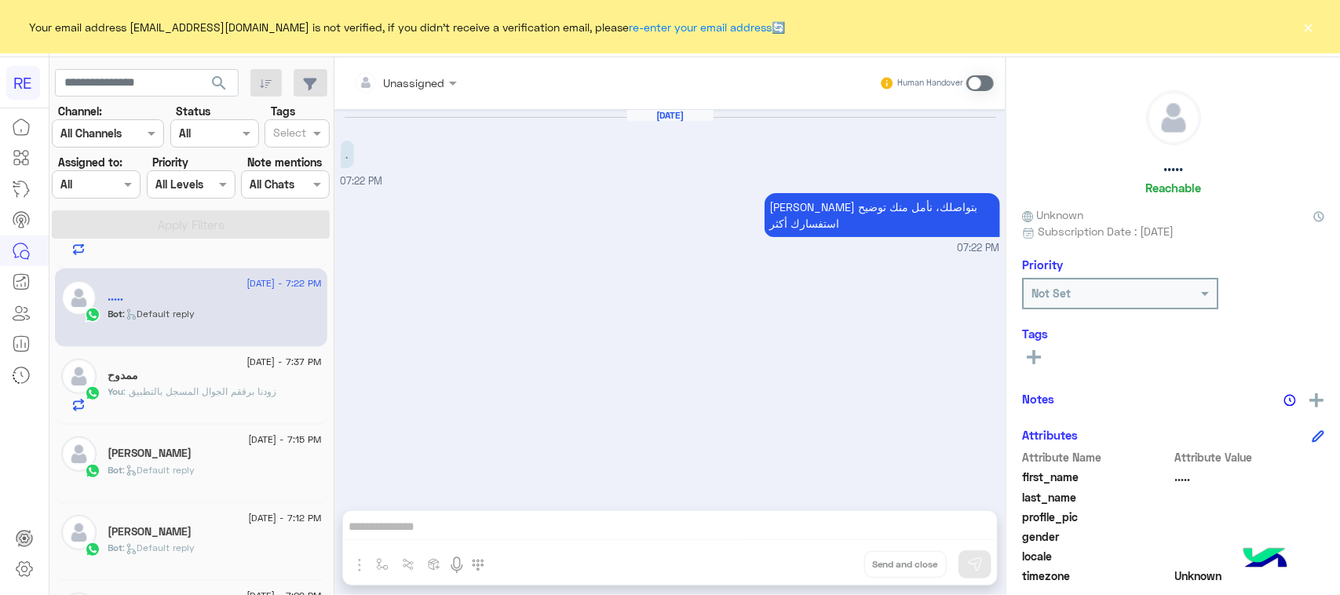
click at [997, 78] on div "Unassigned Human Handover" at bounding box center [669, 83] width 671 height 52
click at [976, 78] on span at bounding box center [979, 83] width 27 height 16
click at [681, 540] on div at bounding box center [670, 530] width 654 height 39
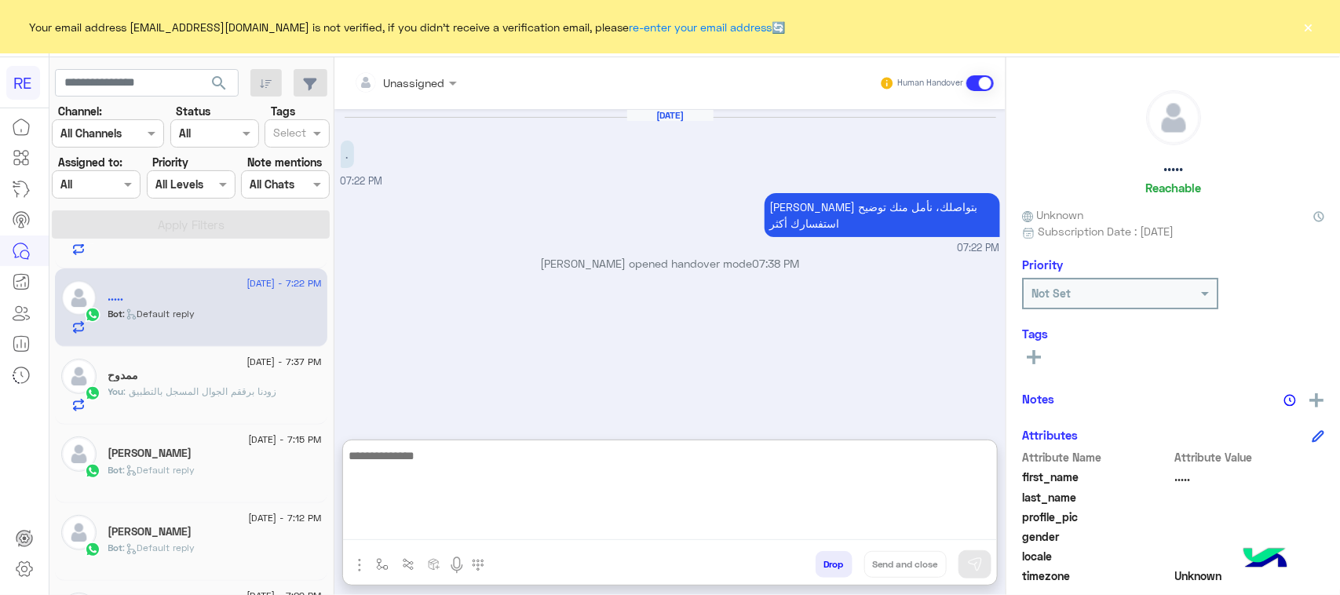
click at [669, 520] on textarea at bounding box center [670, 493] width 654 height 94
type textarea "**********"
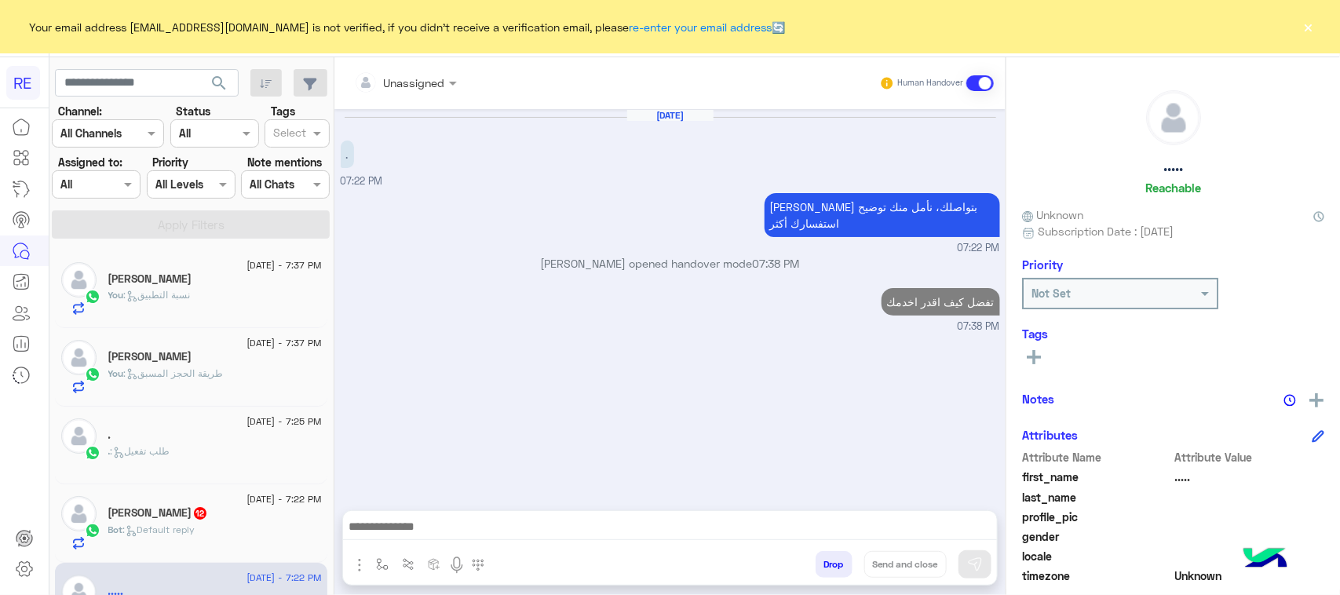
click at [202, 532] on div "Bot : Default reply" at bounding box center [215, 536] width 214 height 27
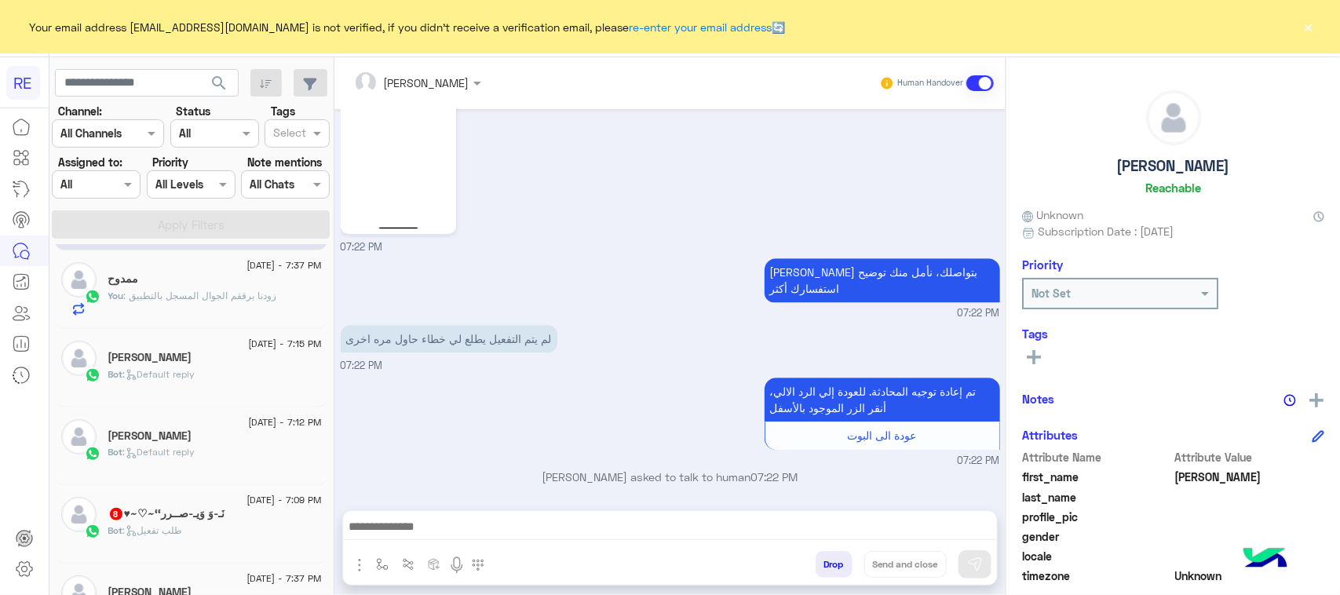
scroll to position [589, 0]
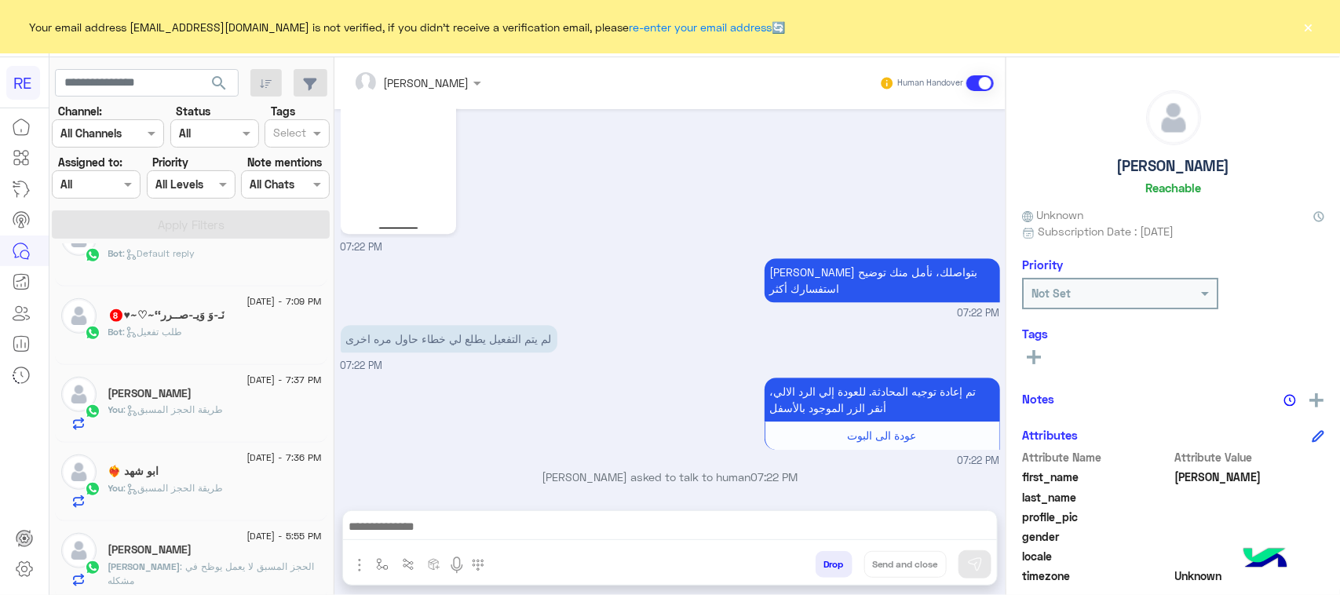
click at [237, 330] on div "Bot : طلب تفعيل" at bounding box center [215, 338] width 214 height 27
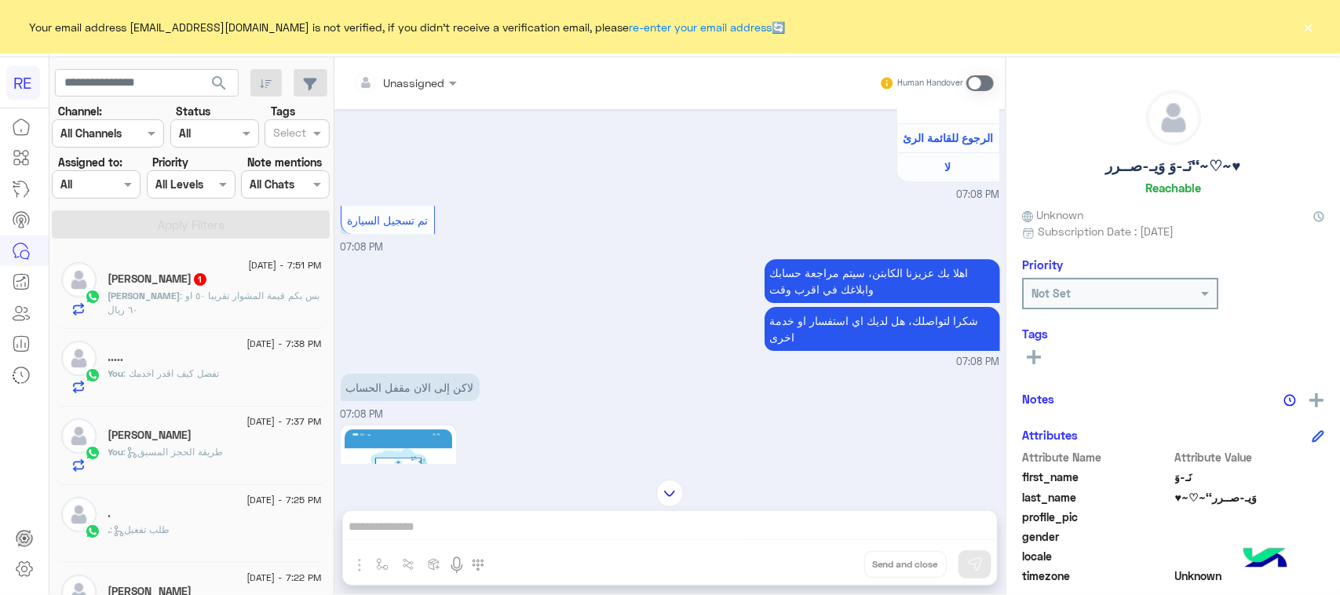
click at [212, 314] on p "[PERSON_NAME] : بس بكم قيمة المشوار تقريبا ٥٠ او ٦٠ ريال" at bounding box center [215, 303] width 214 height 28
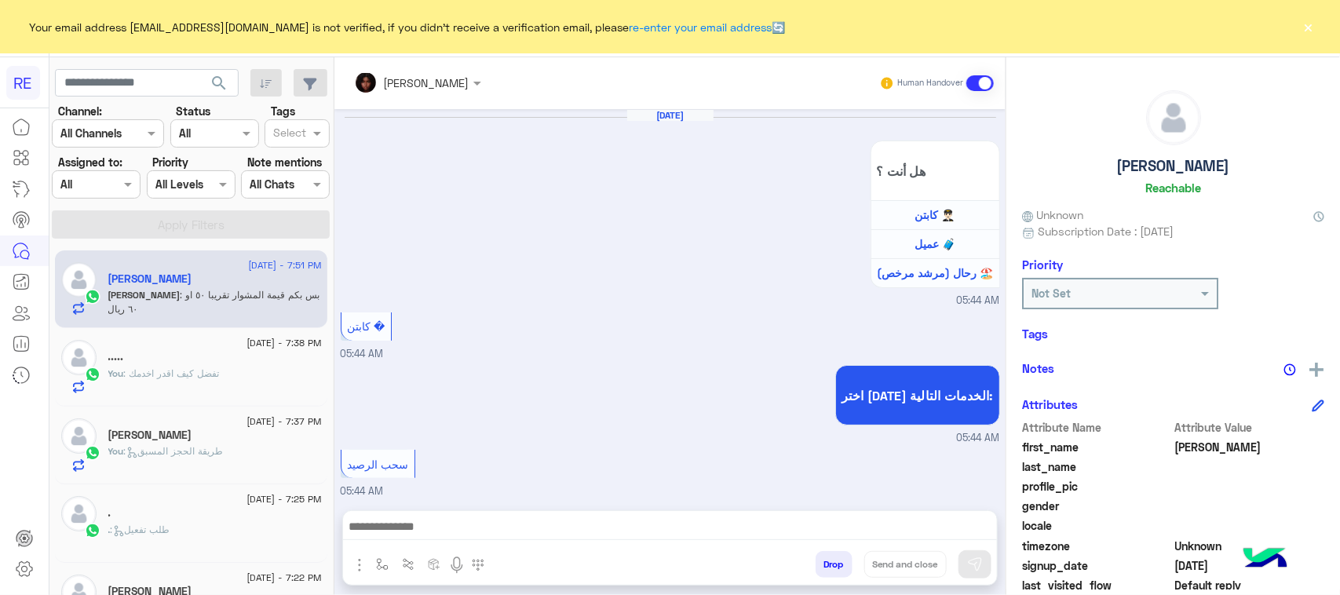
scroll to position [1621, 0]
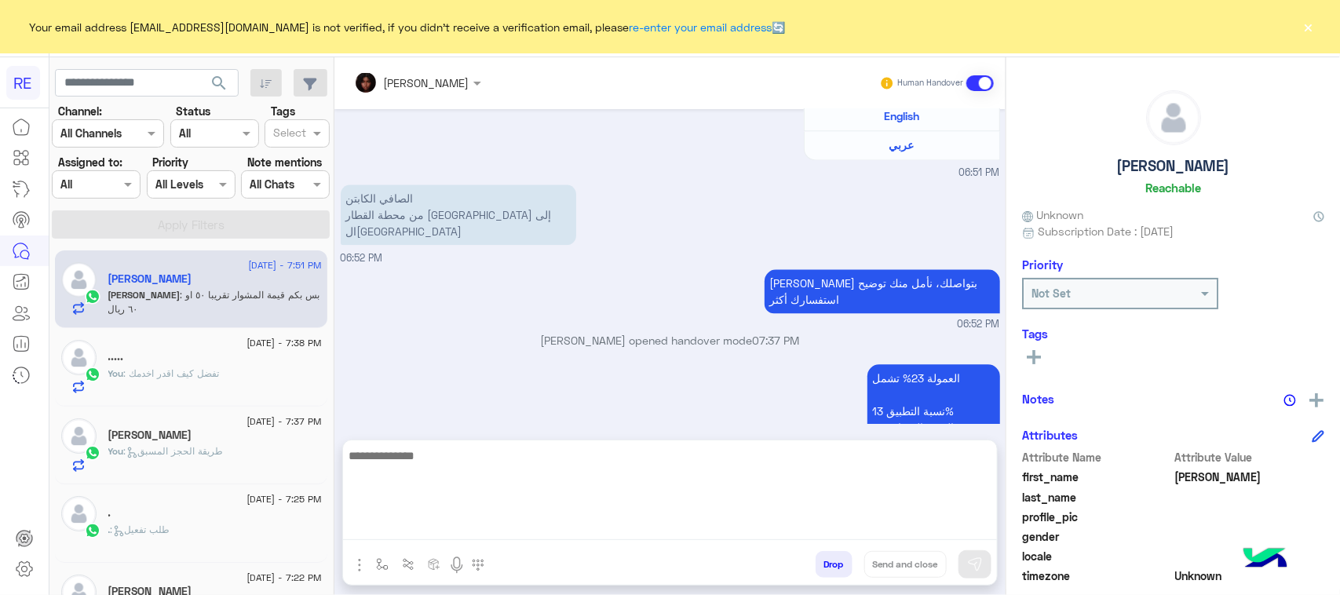
click at [444, 526] on textarea at bounding box center [670, 493] width 654 height 94
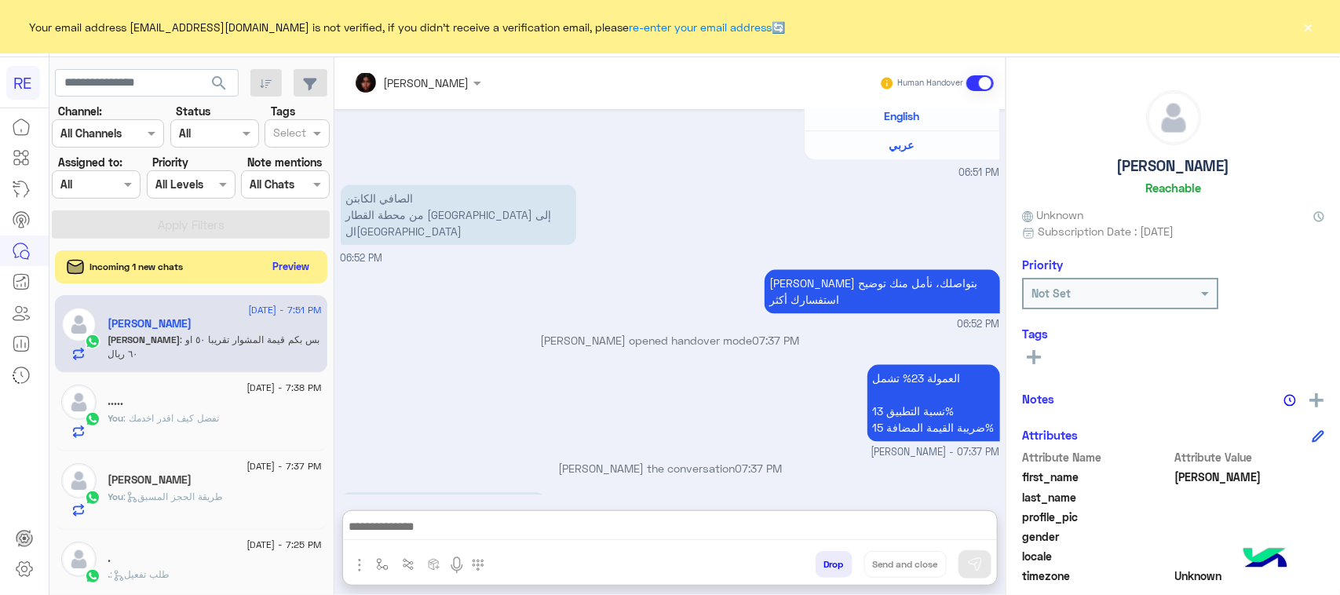
click at [294, 272] on button "Preview" at bounding box center [291, 266] width 49 height 21
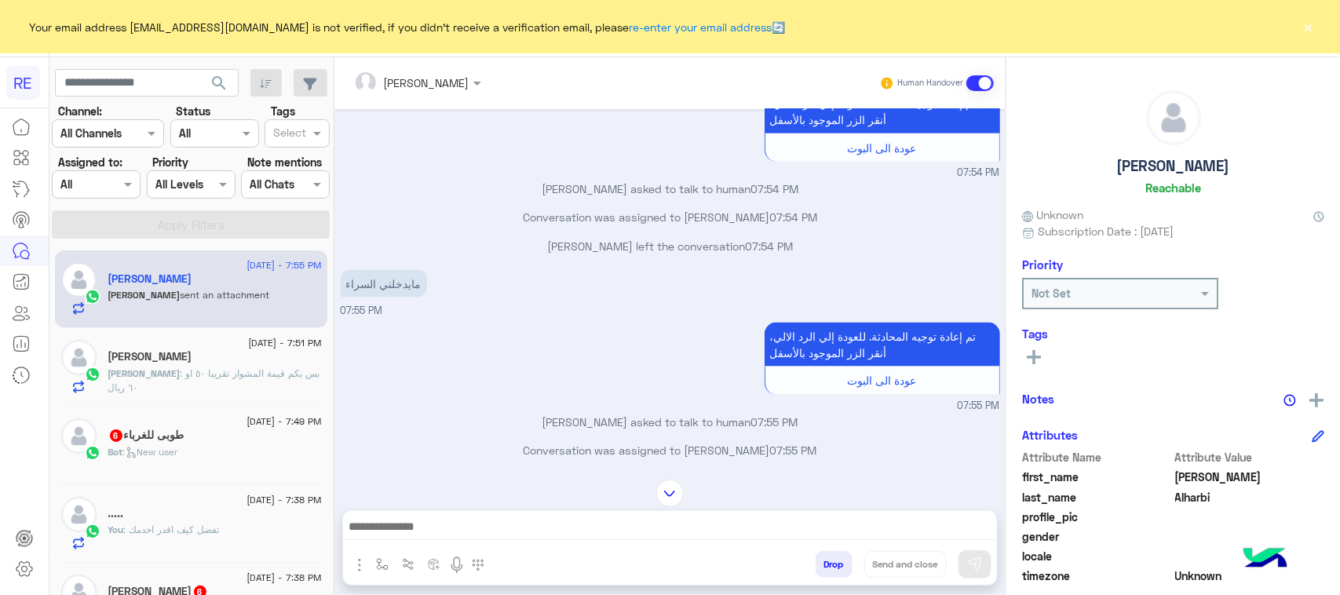
scroll to position [967, 0]
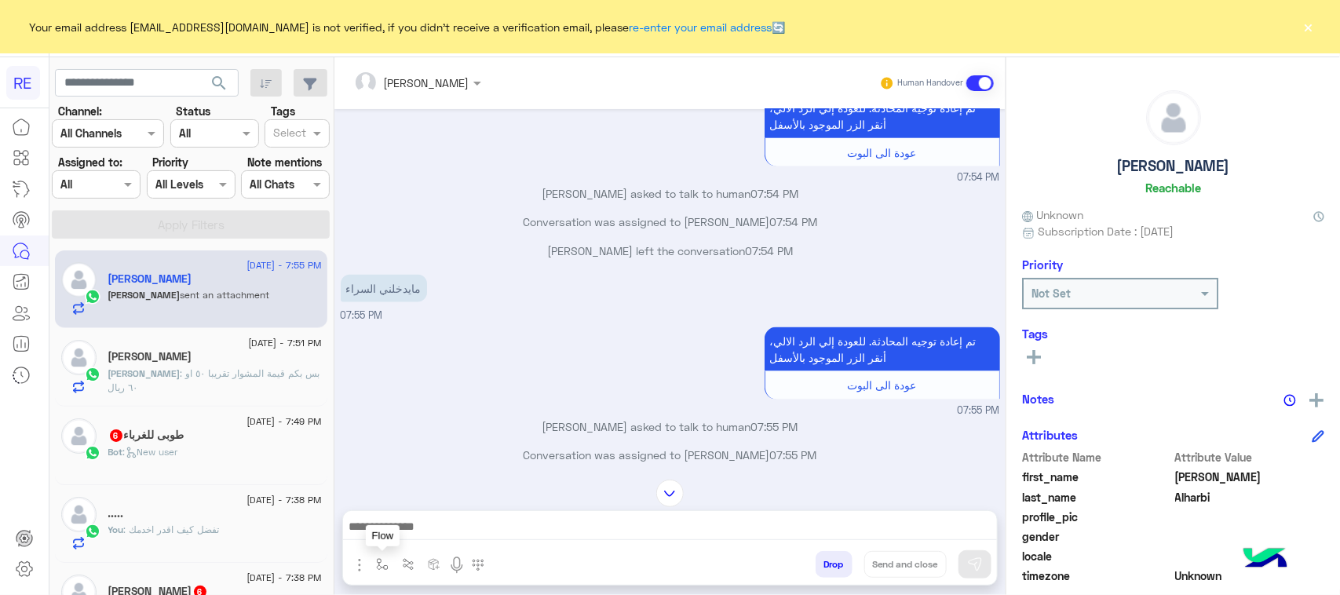
click at [392, 564] on button "button" at bounding box center [383, 564] width 26 height 26
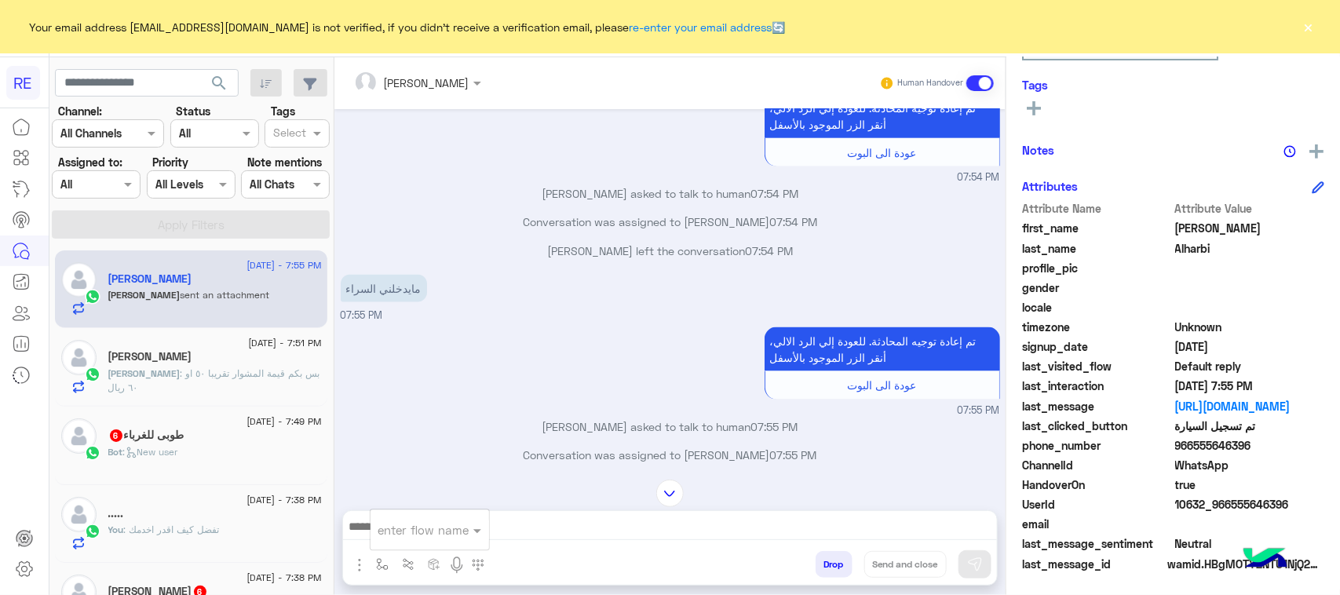
click at [449, 530] on div at bounding box center [430, 530] width 119 height 20
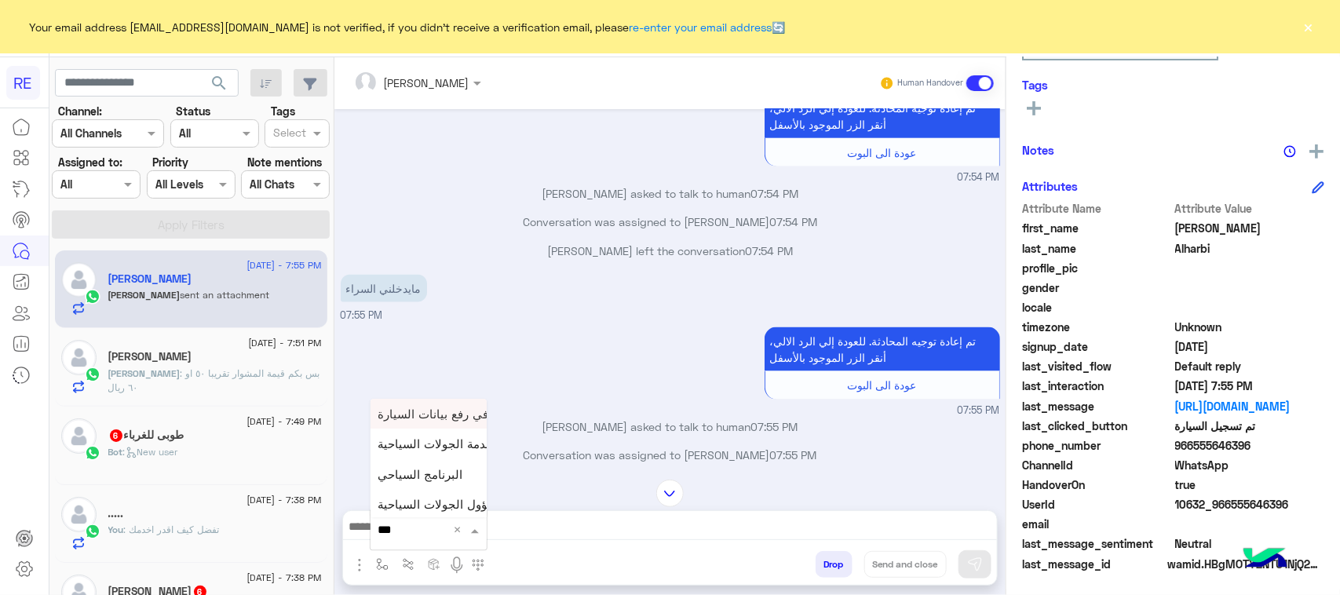
type input "****"
click at [444, 469] on span "مشاكل السرا تحديث" at bounding box center [428, 471] width 101 height 14
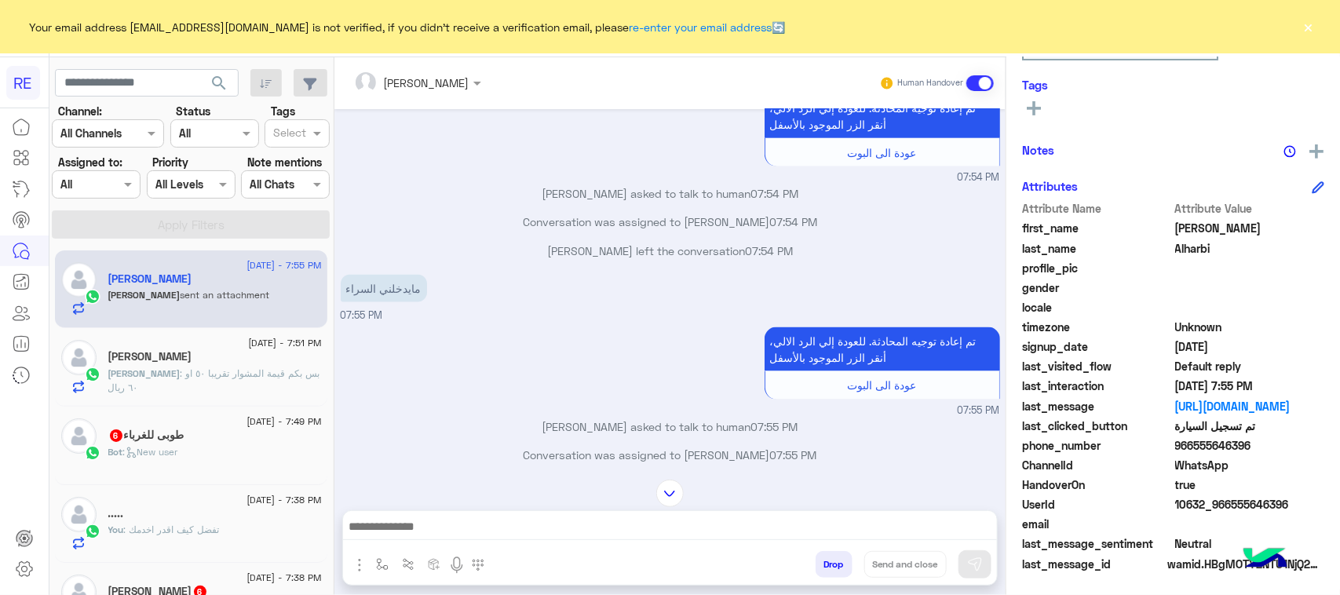
type textarea "**********"
click at [984, 559] on button at bounding box center [974, 564] width 33 height 28
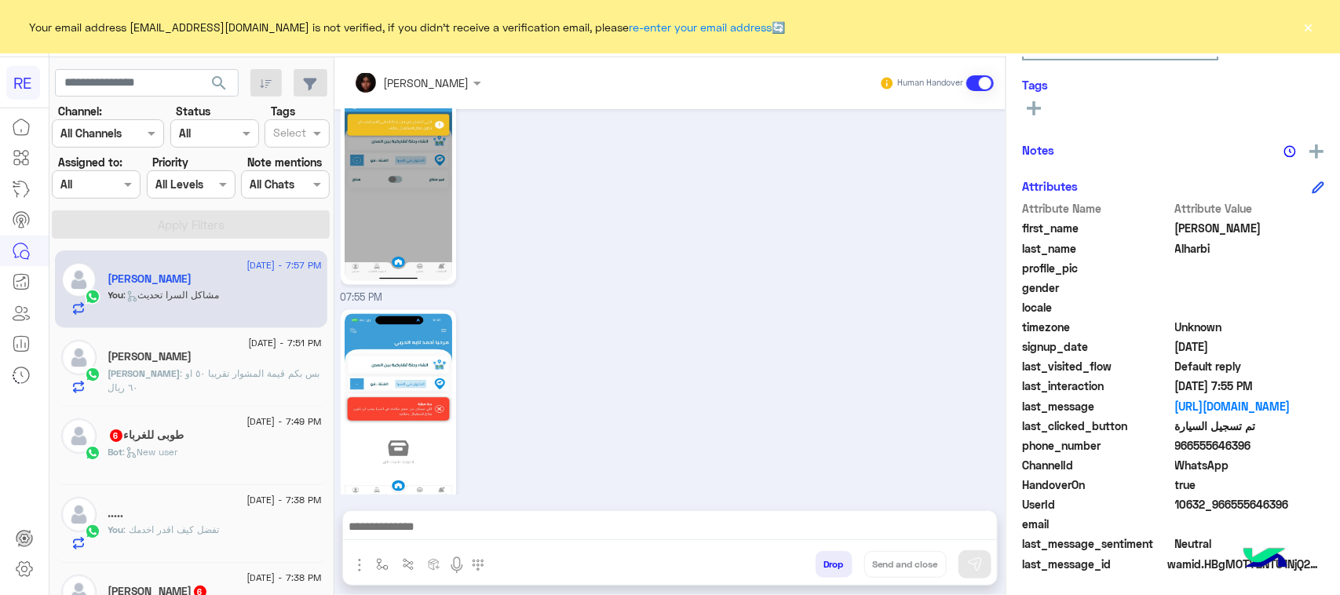
scroll to position [1670, 0]
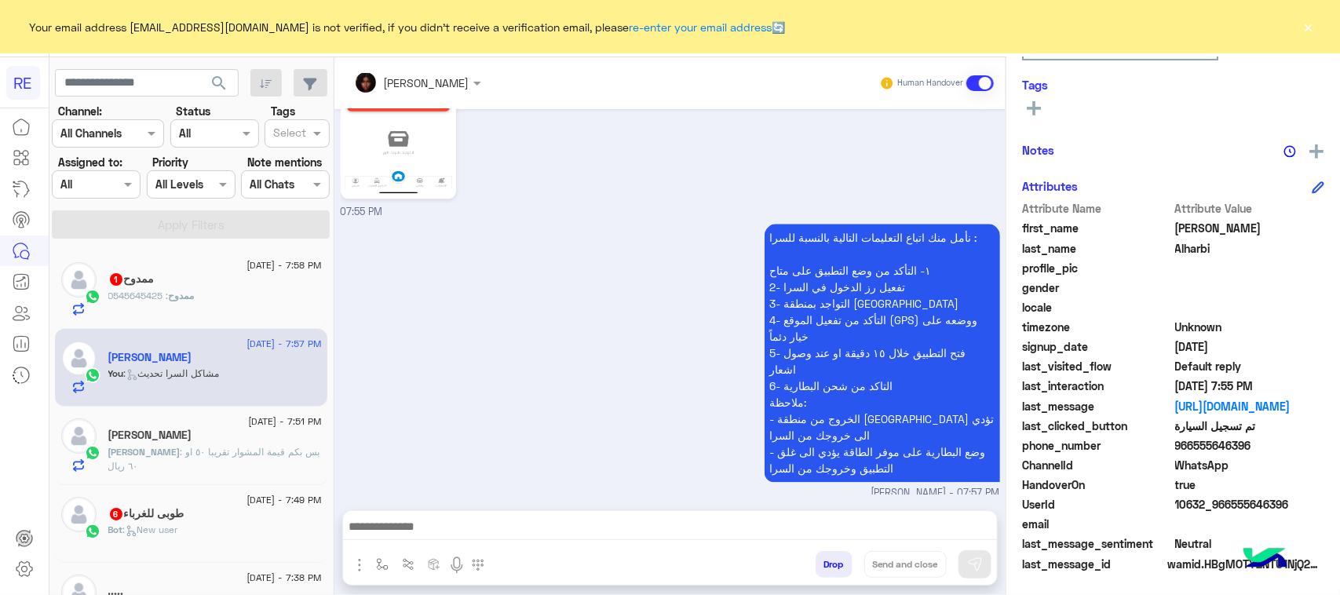
click at [171, 265] on div "[DATE] - 7:58 PM" at bounding box center [215, 267] width 214 height 10
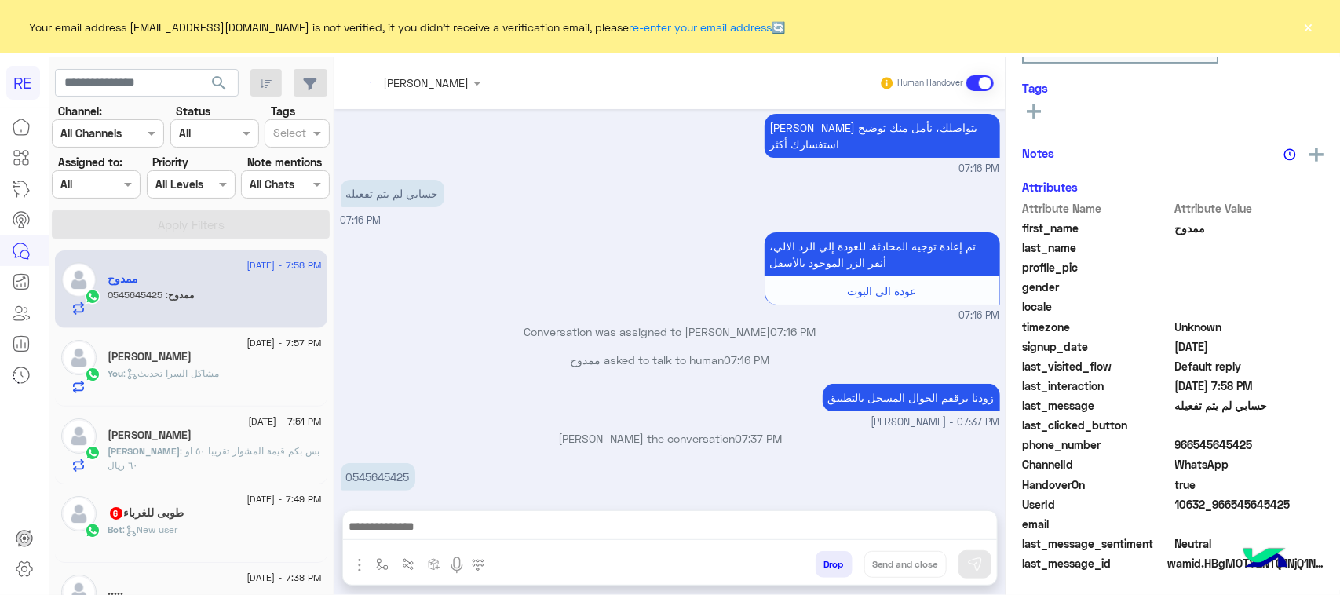
scroll to position [249, 0]
click at [246, 498] on span "[DATE] - 7:49 PM" at bounding box center [283, 499] width 75 height 14
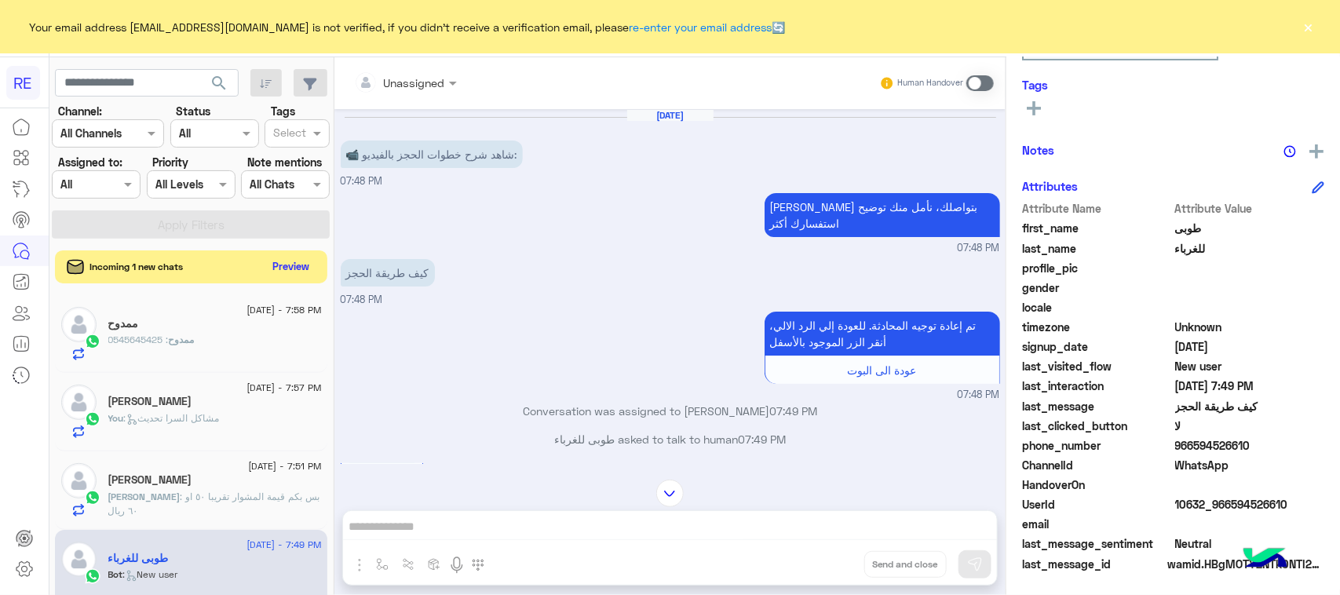
click at [288, 261] on button "Preview" at bounding box center [291, 266] width 49 height 21
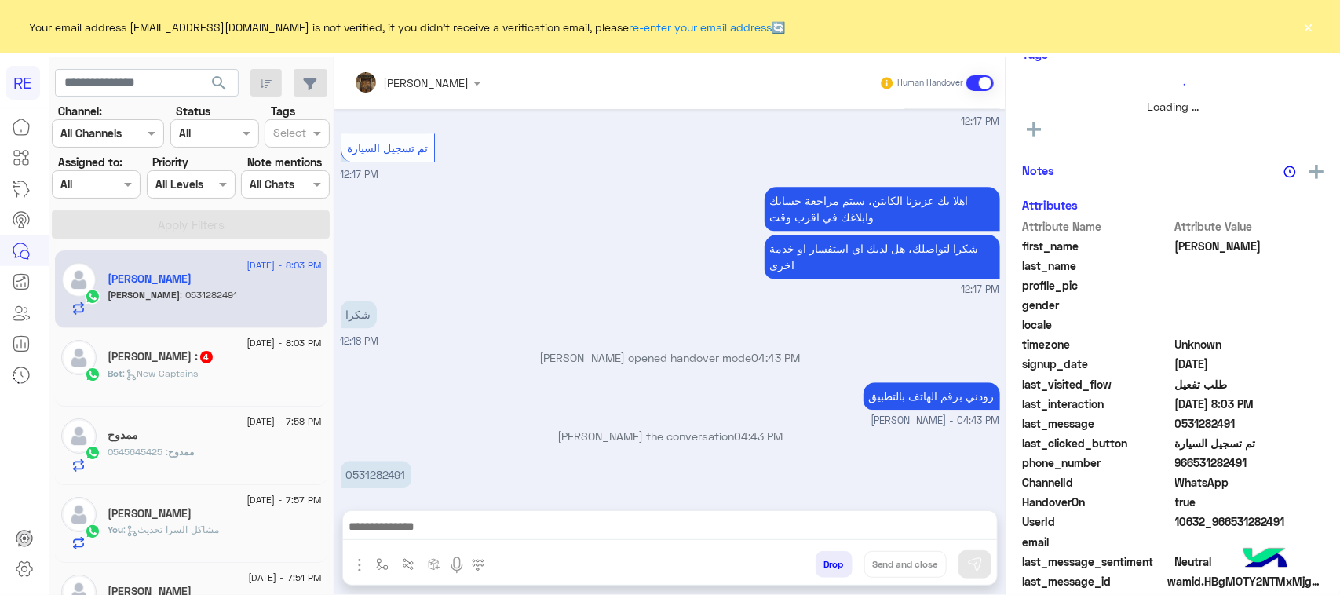
scroll to position [246, 0]
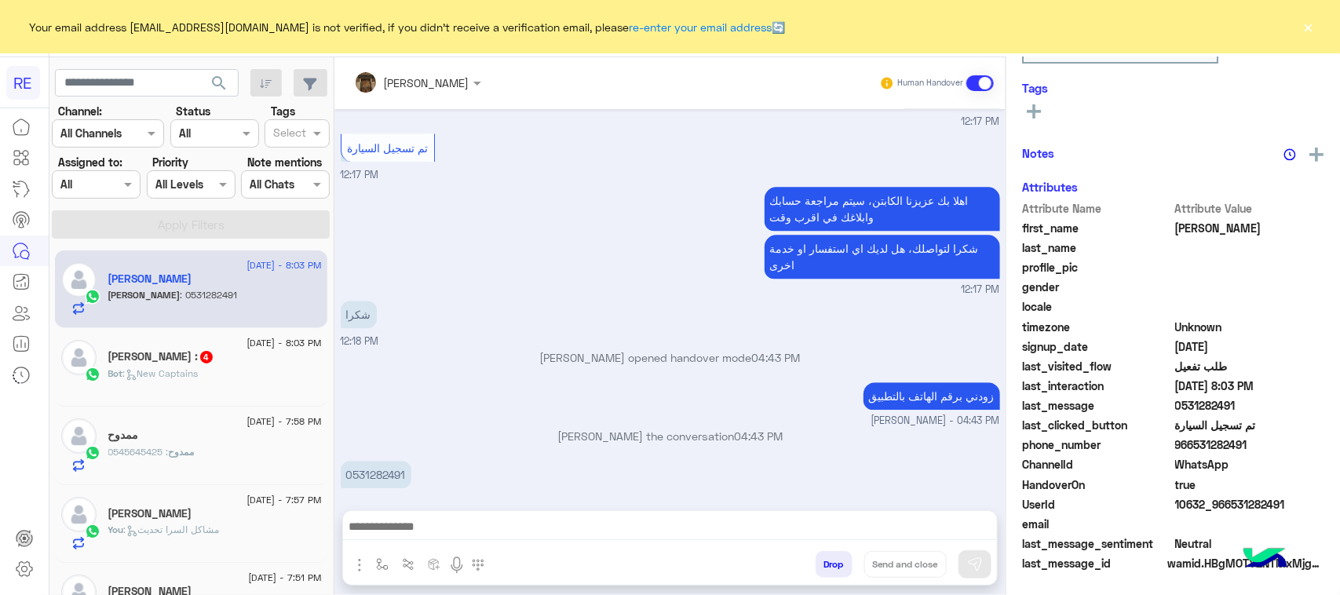
click at [199, 377] on span ": New Captains" at bounding box center [160, 373] width 75 height 12
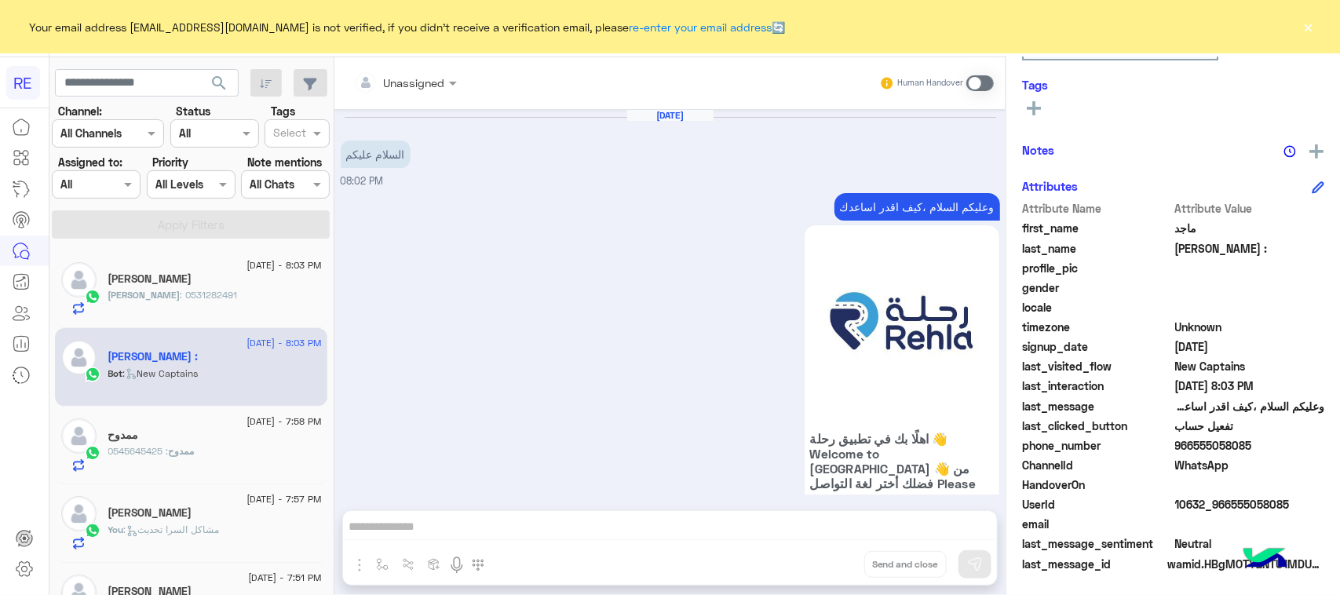
scroll to position [1221, 0]
